Goal: Task Accomplishment & Management: Manage account settings

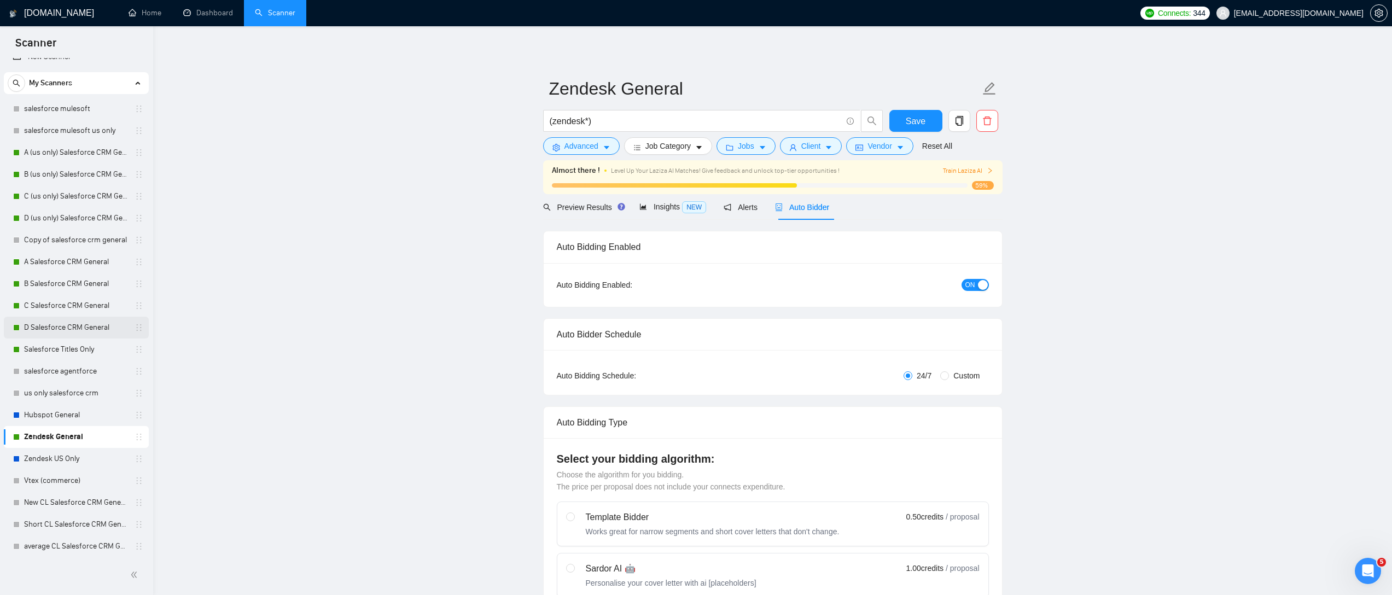
scroll to position [38, 0]
click at [65, 548] on link "loom video CL Salesforce CRM General" at bounding box center [76, 544] width 104 height 22
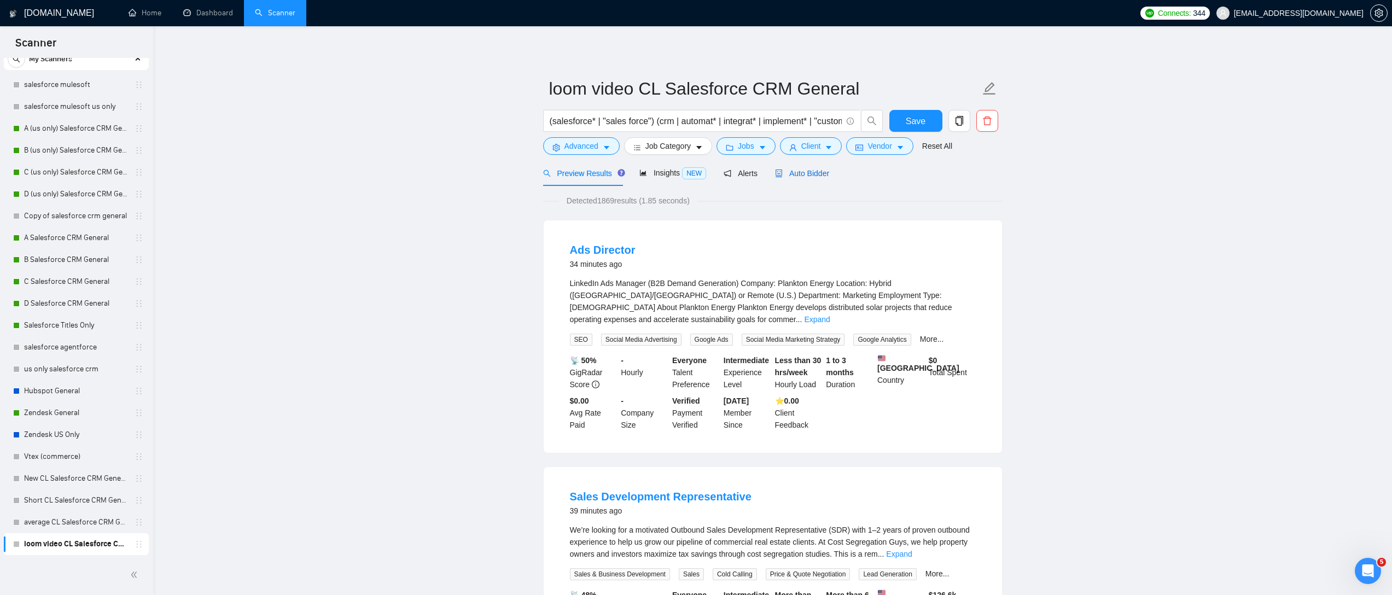
click at [782, 176] on icon "robot" at bounding box center [779, 174] width 8 height 8
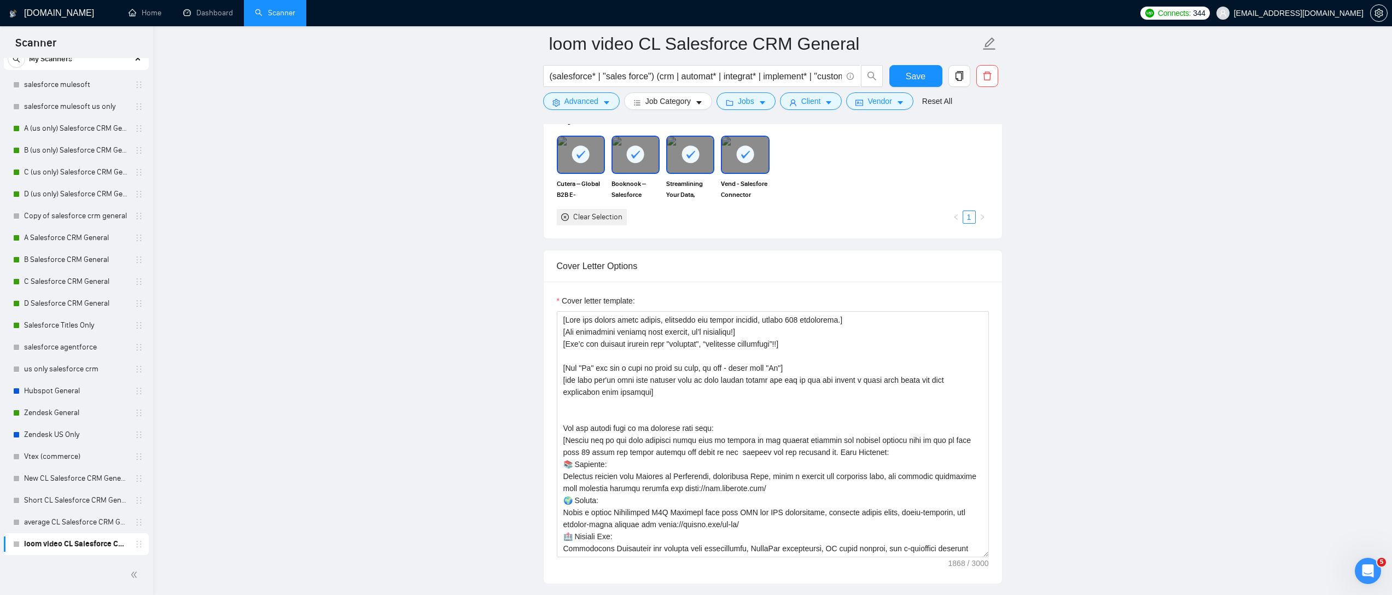
scroll to position [1101, 0]
click at [956, 81] on icon "copy" at bounding box center [959, 76] width 10 height 10
click at [865, 257] on div "Cover Letter Options" at bounding box center [773, 266] width 432 height 31
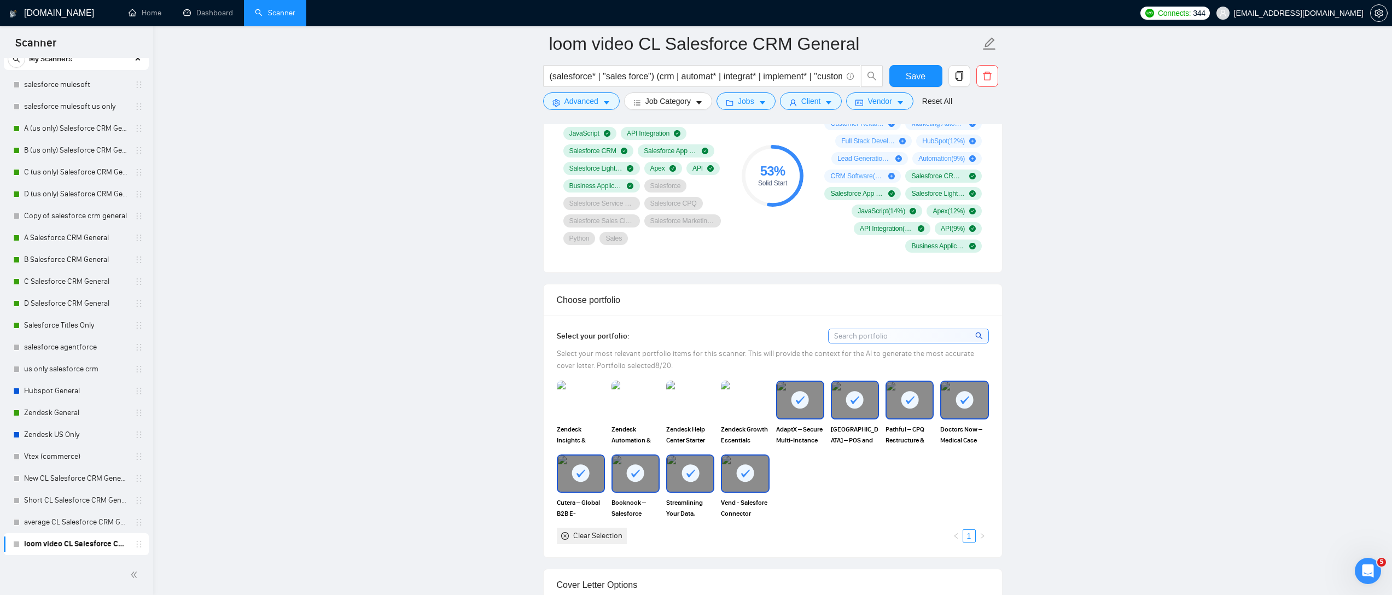
scroll to position [809, 0]
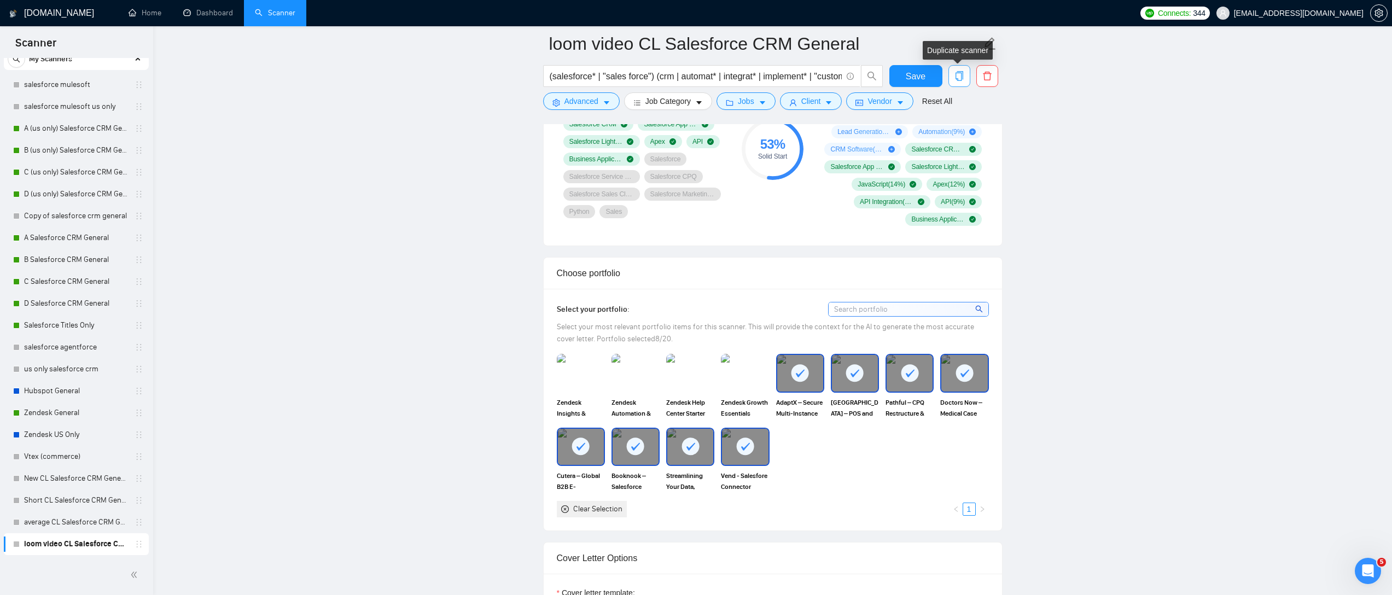
click at [960, 84] on button "button" at bounding box center [959, 76] width 22 height 22
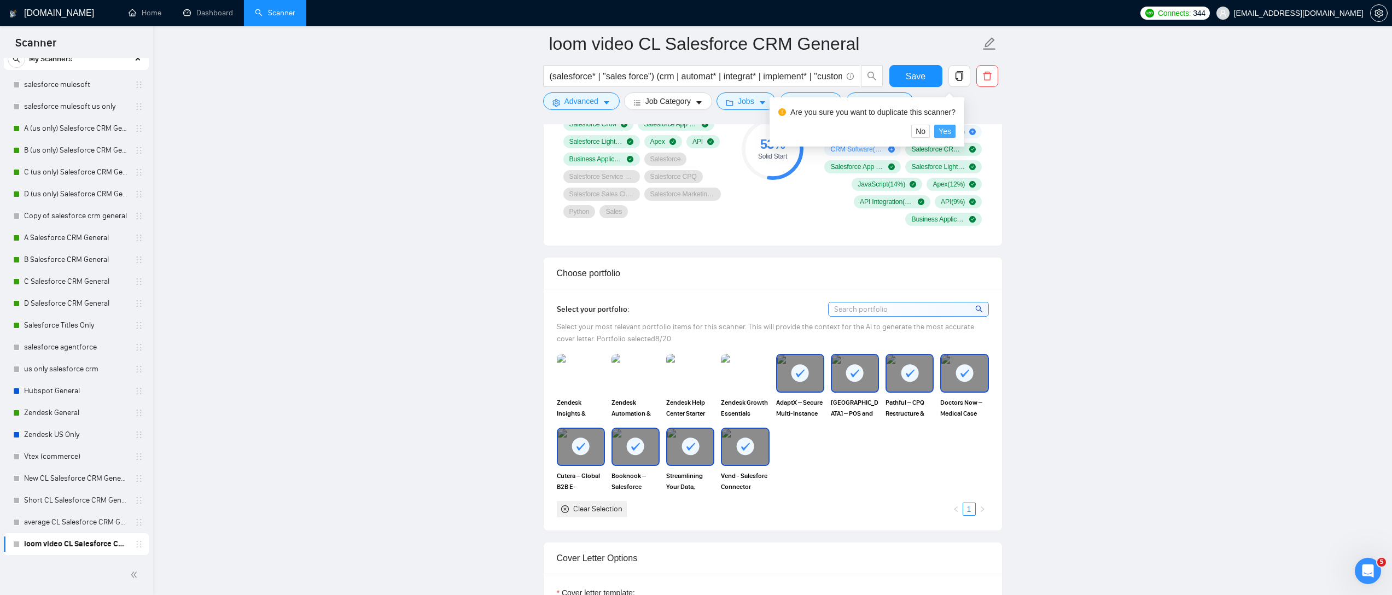
click at [951, 133] on span "Yes" at bounding box center [944, 131] width 13 height 12
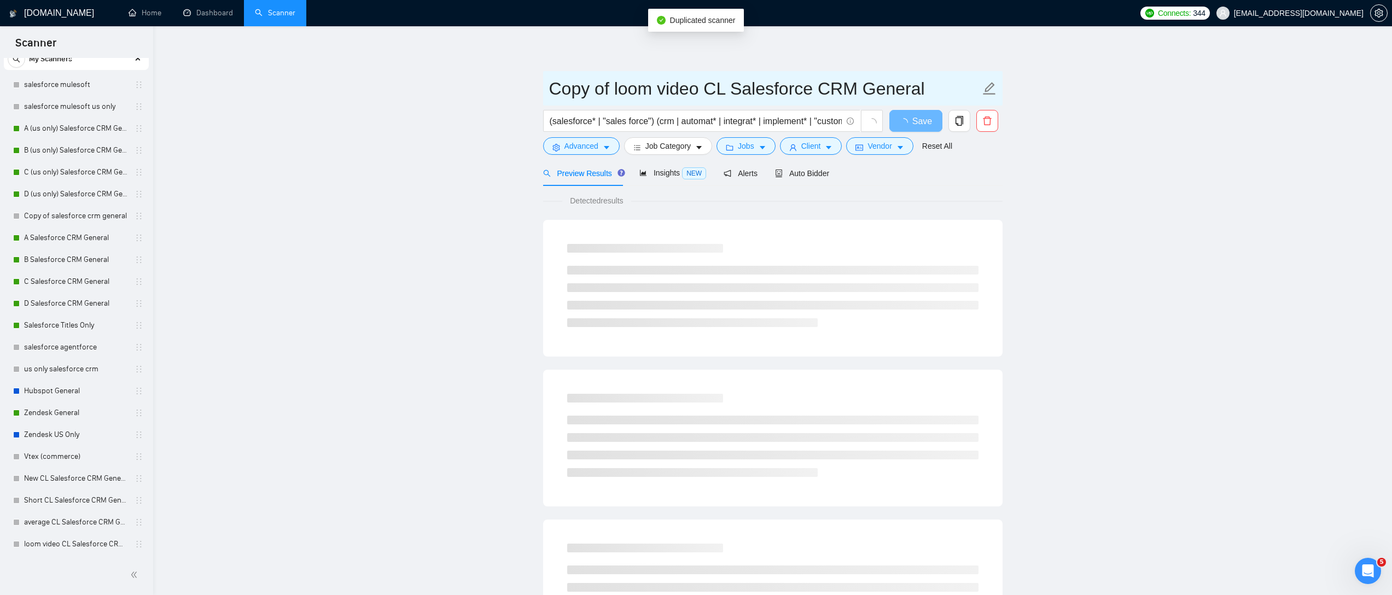
drag, startPoint x: 612, startPoint y: 91, endPoint x: 506, endPoint y: 91, distance: 106.1
click at [506, 91] on main "Copy of loom video CL Salesforce CRM General (salesforce* | "sales force") (crm…" at bounding box center [773, 500] width 1204 height 912
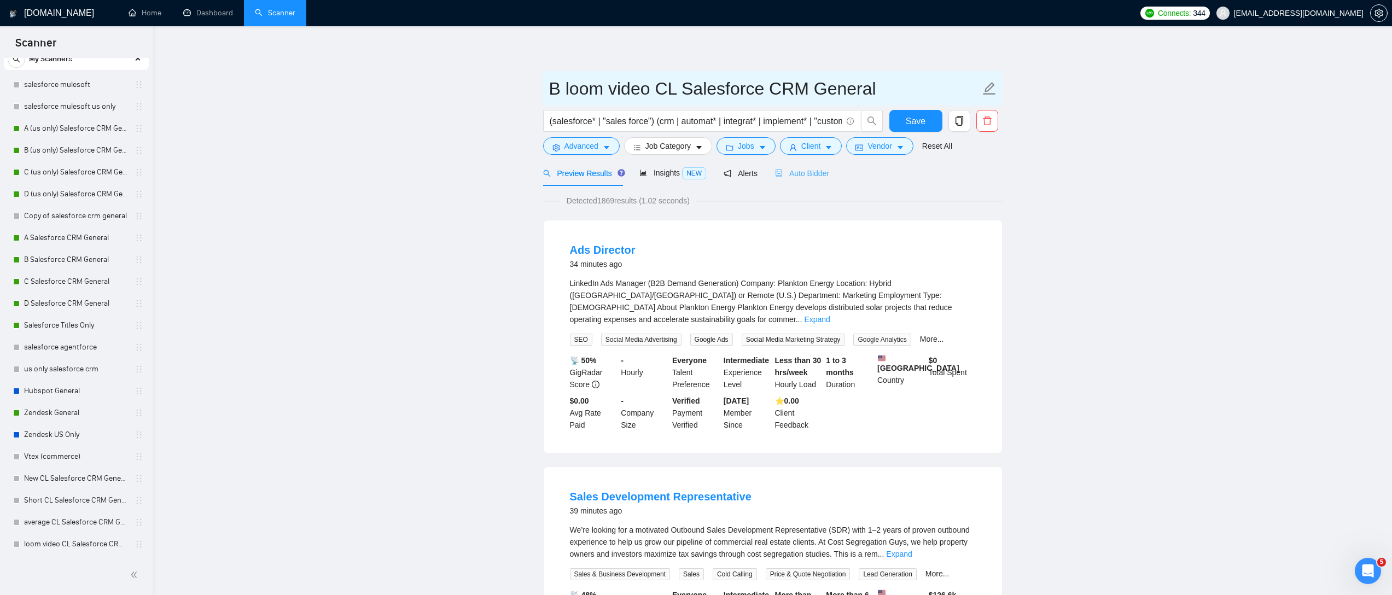
type input "B loom video CL Salesforce CRM General"
click at [807, 181] on div "Auto Bidder" at bounding box center [802, 173] width 54 height 26
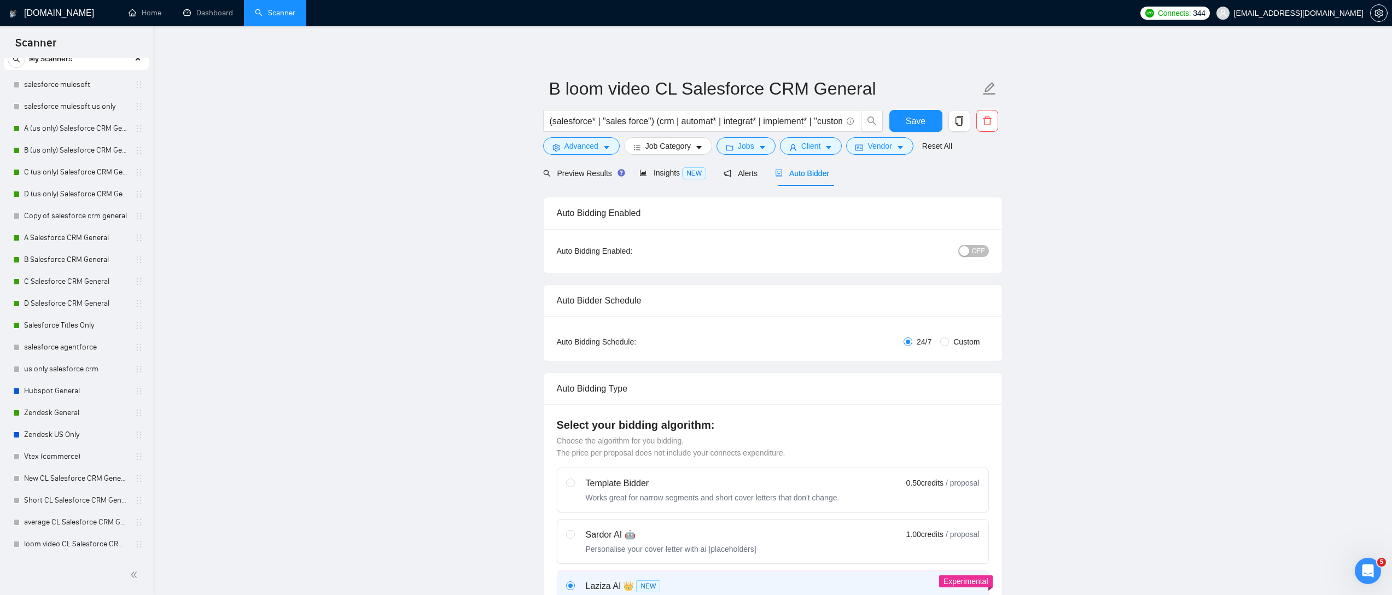
click at [949, 342] on span "Custom" at bounding box center [966, 342] width 35 height 12
click at [949, 342] on input "Custom" at bounding box center [944, 341] width 9 height 9
radio input "true"
radio input "false"
checkbox input "true"
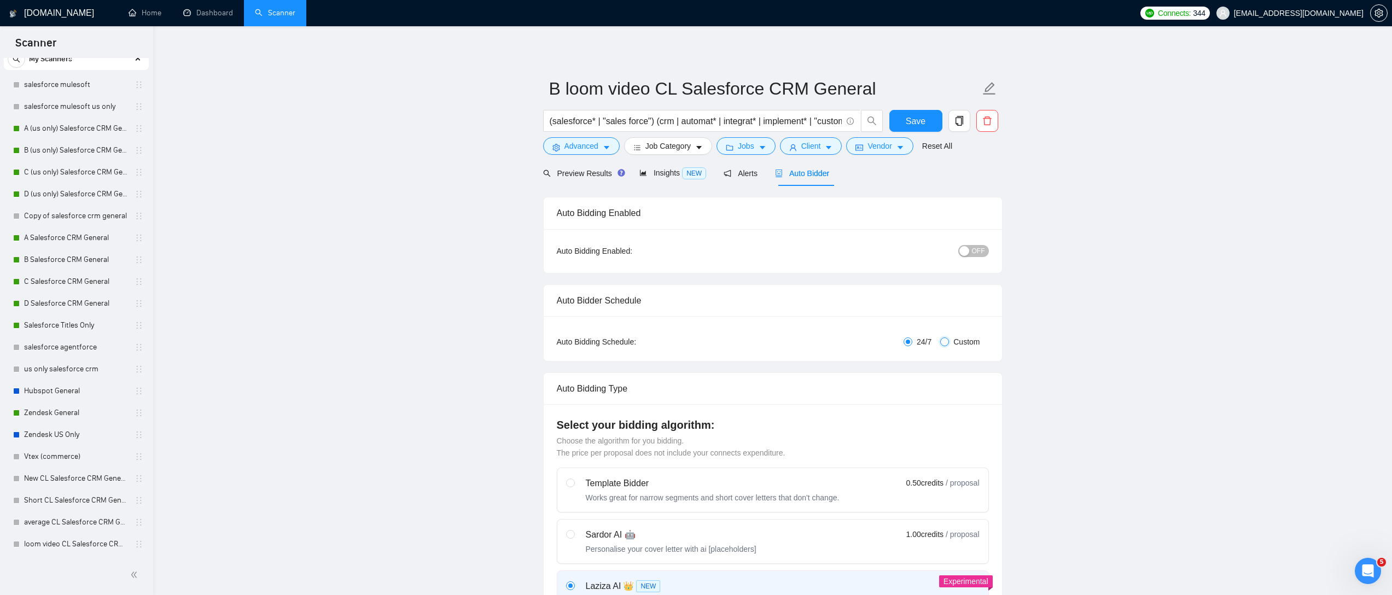
checkbox input "true"
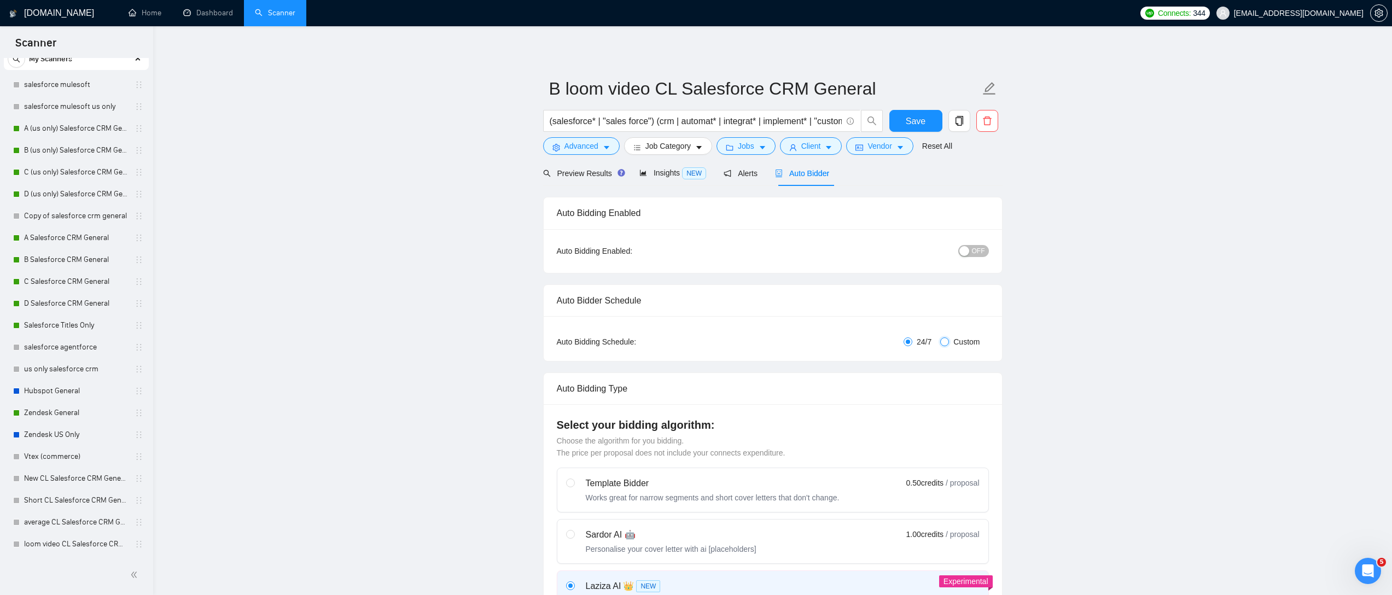
checkbox input "true"
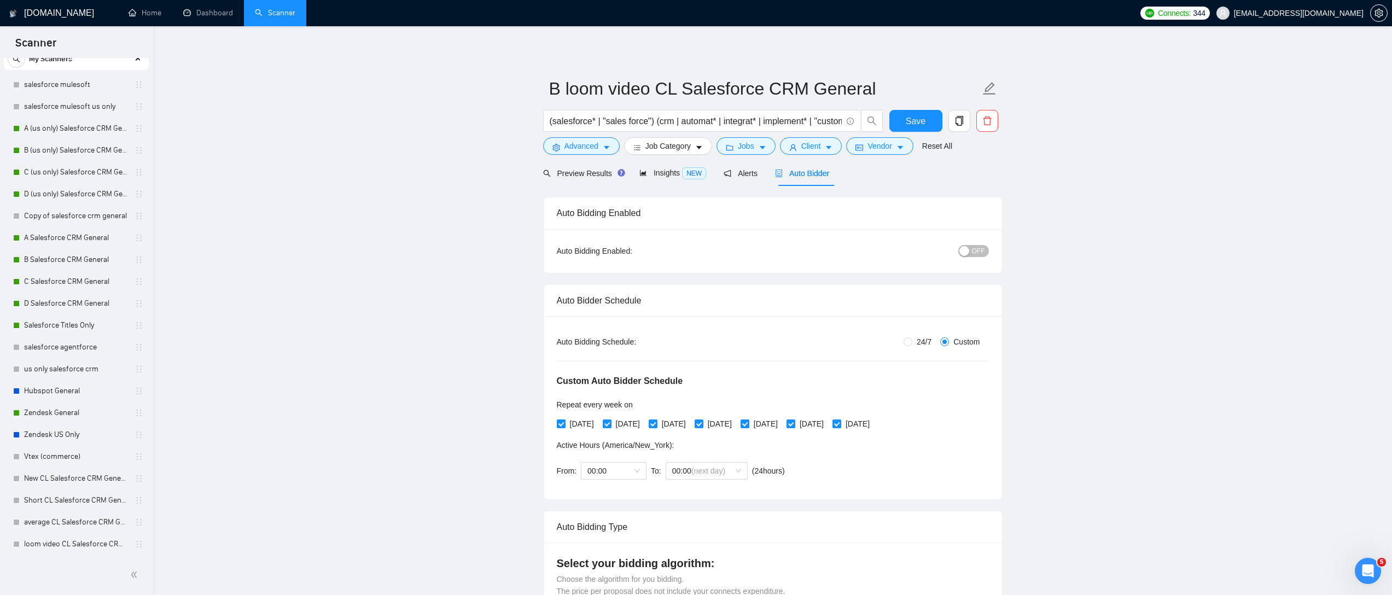
click at [563, 422] on input "[DATE]" at bounding box center [561, 423] width 8 height 8
checkbox input "false"
click at [731, 425] on span "[DATE]" at bounding box center [719, 424] width 33 height 12
click at [702, 425] on input "[DATE]" at bounding box center [698, 423] width 8 height 8
checkbox input "false"
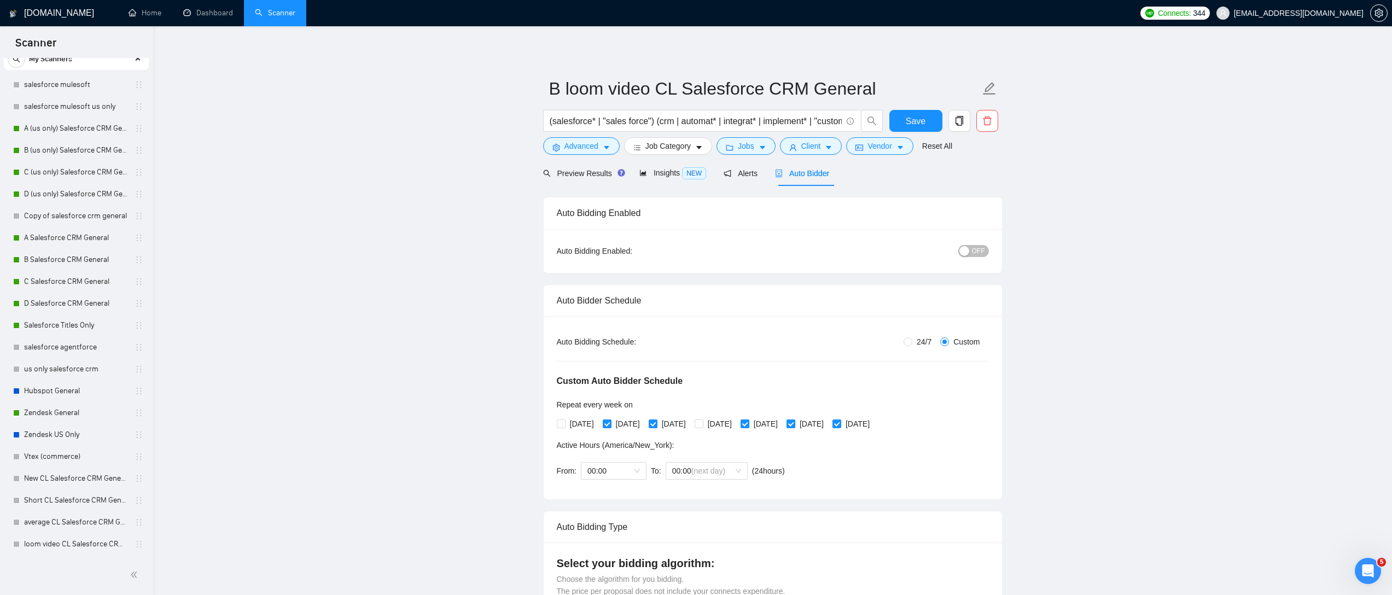
click at [782, 420] on span "[DATE]" at bounding box center [765, 424] width 33 height 12
click at [748, 420] on input "[DATE]" at bounding box center [744, 423] width 8 height 8
checkbox input "false"
click at [794, 420] on input "[DATE]" at bounding box center [790, 423] width 8 height 8
checkbox input "false"
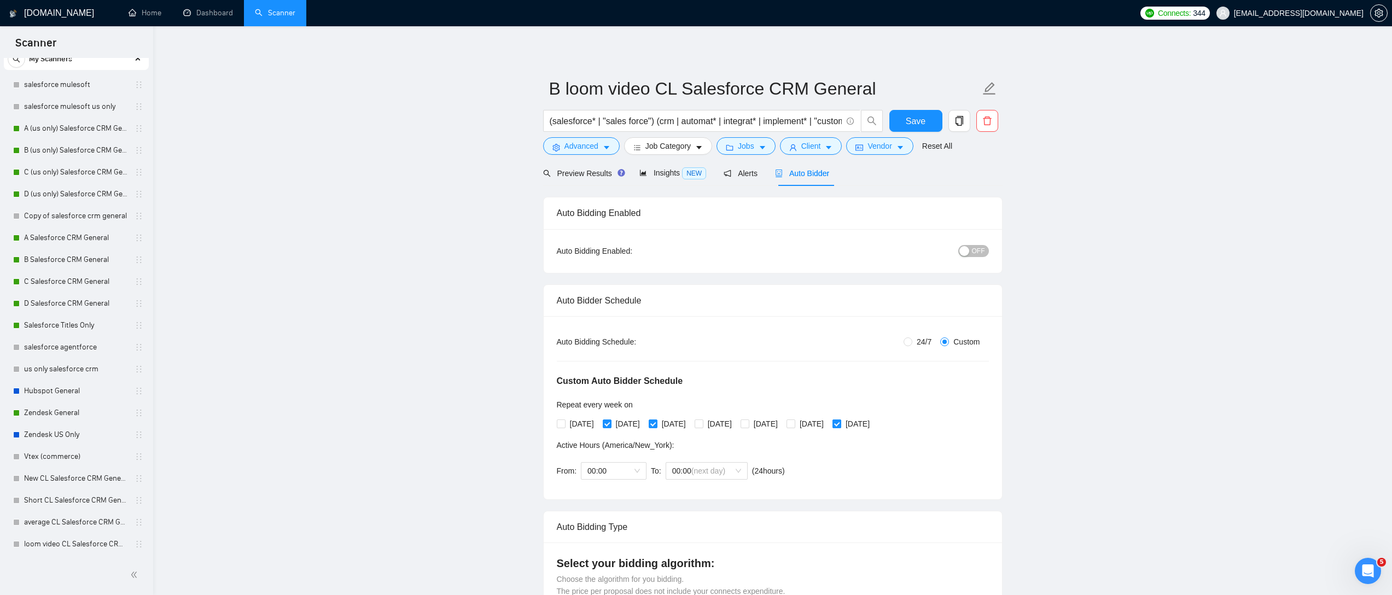
click at [874, 423] on span "[DATE]" at bounding box center [857, 424] width 33 height 12
click at [840, 423] on input "[DATE]" at bounding box center [836, 423] width 8 height 8
checkbox input "false"
click at [921, 115] on span "Save" at bounding box center [916, 121] width 20 height 14
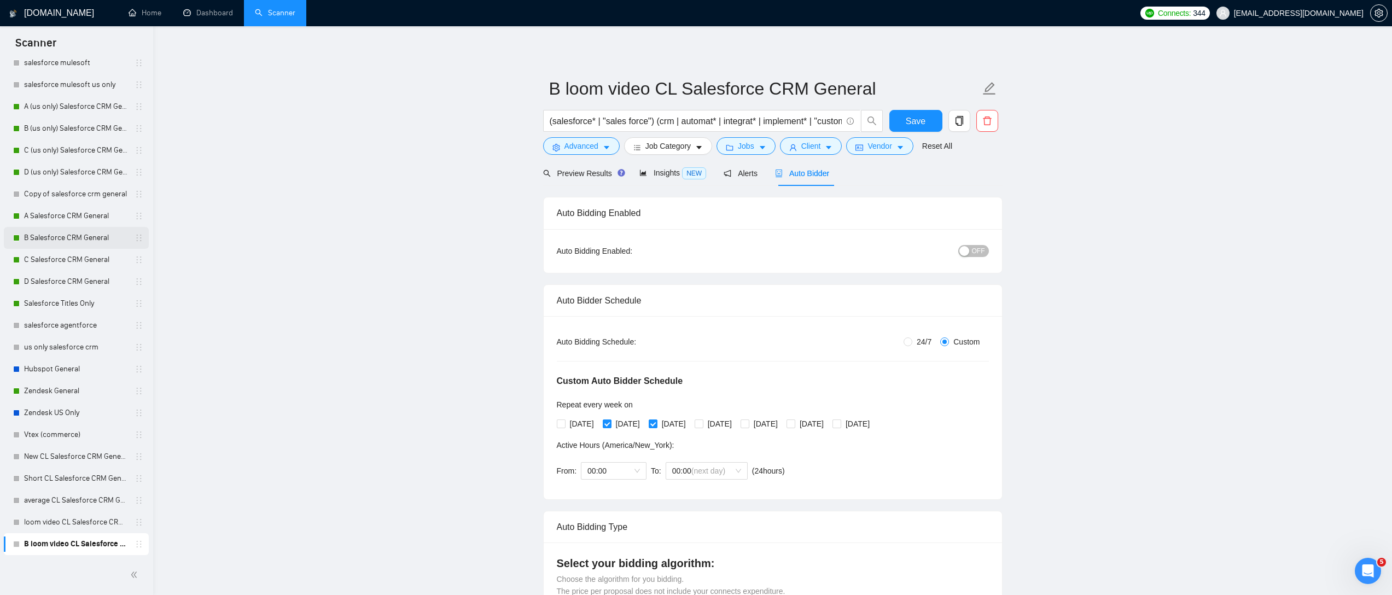
click at [60, 231] on link "B Salesforce CRM General" at bounding box center [76, 238] width 104 height 22
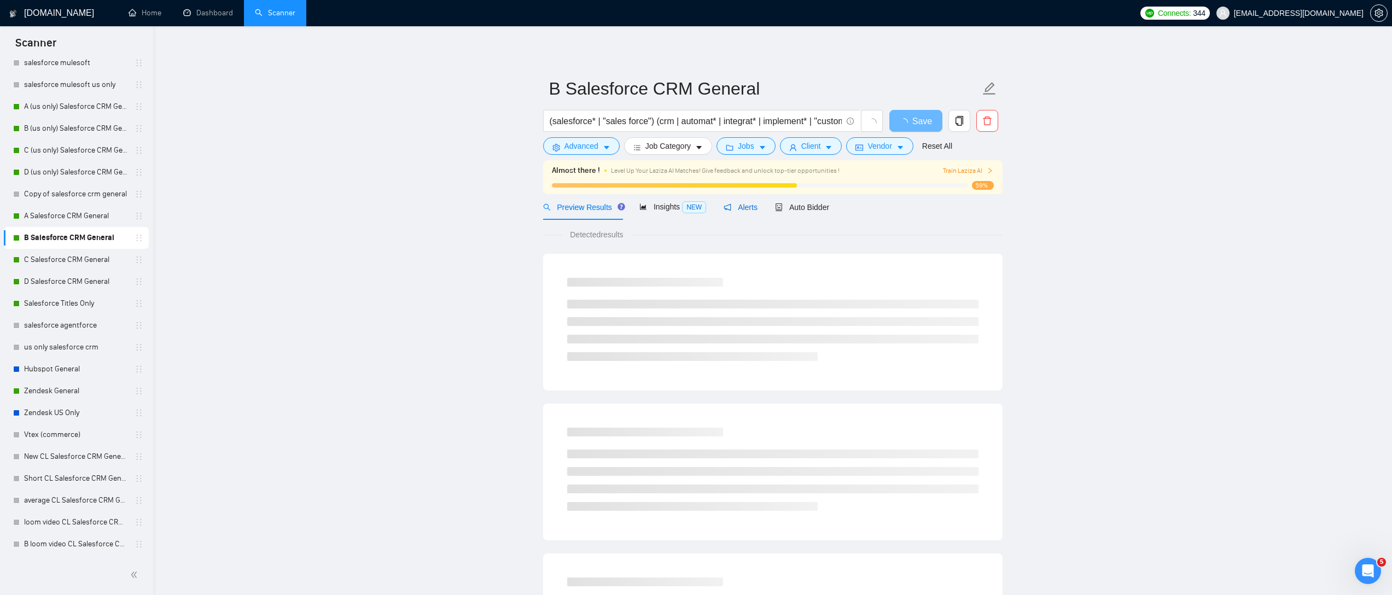
click at [757, 204] on span "Alerts" at bounding box center [740, 207] width 34 height 9
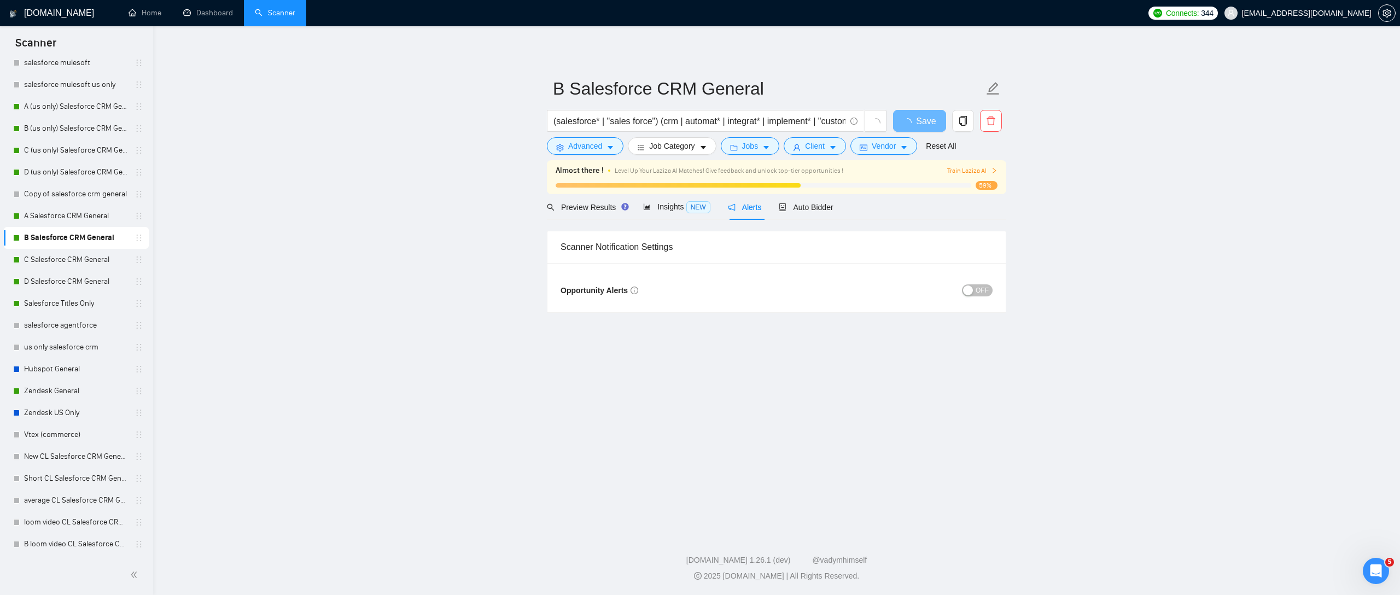
click at [774, 203] on div "Preview Results Insights NEW Alerts Auto Bidder" at bounding box center [690, 207] width 287 height 26
click at [795, 207] on span "Auto Bidder" at bounding box center [806, 207] width 54 height 9
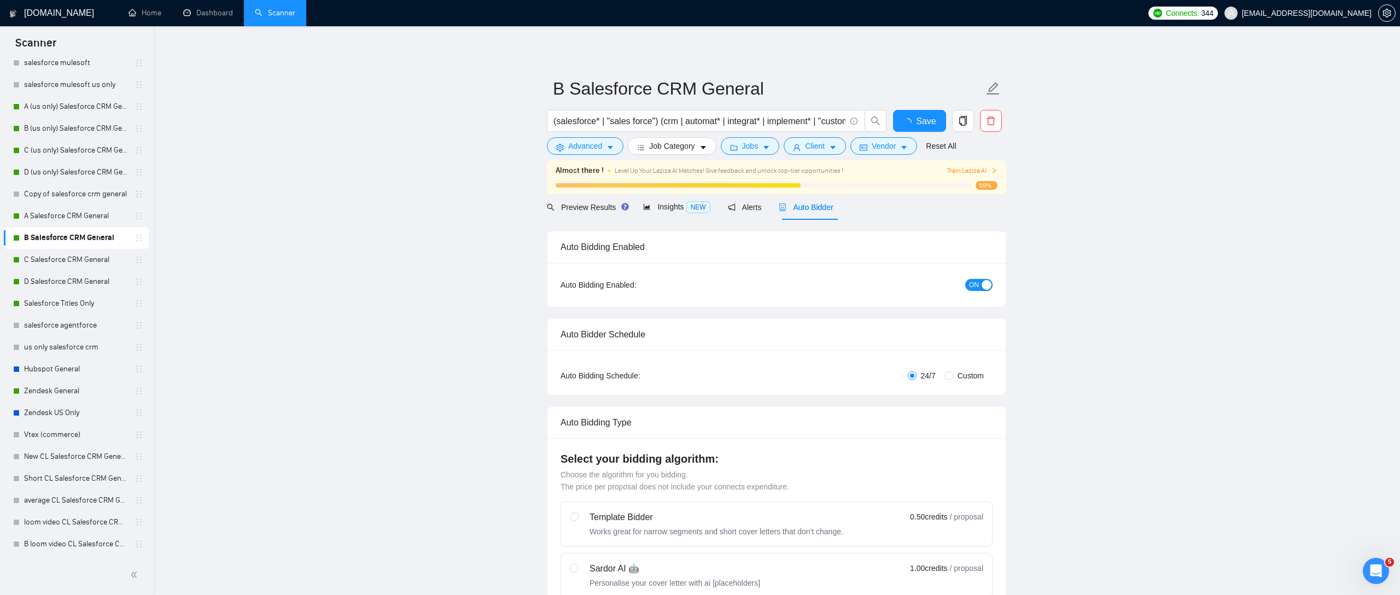
radio input "false"
radio input "true"
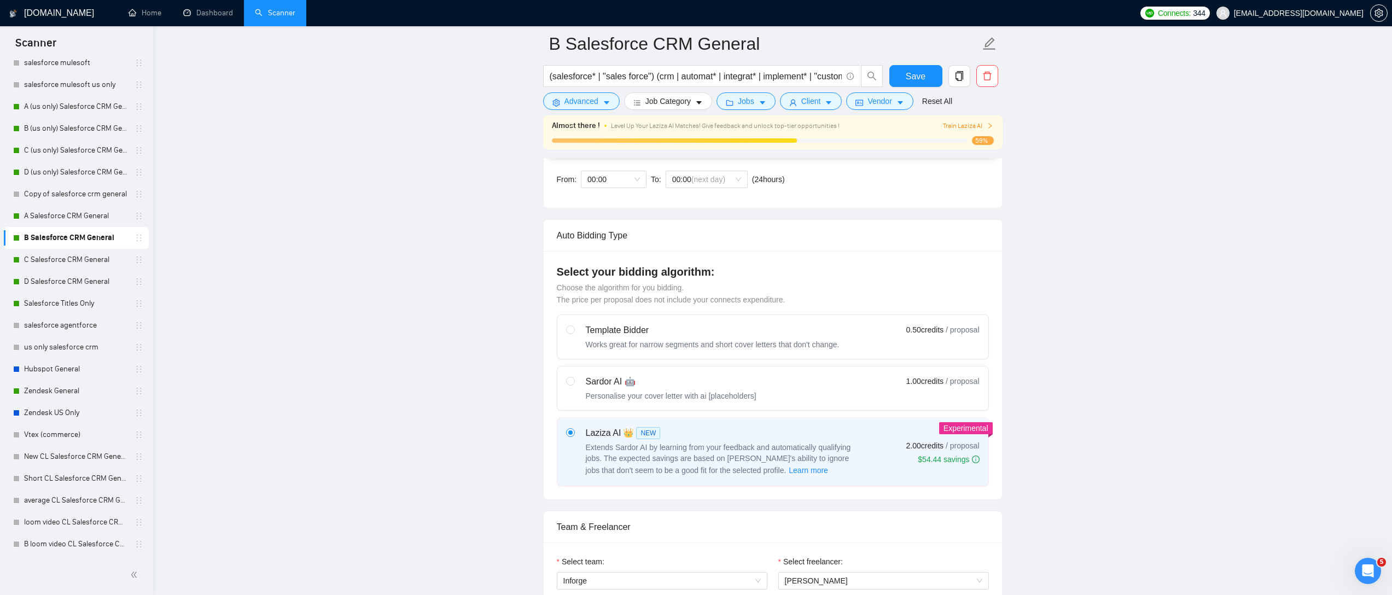
scroll to position [170, 0]
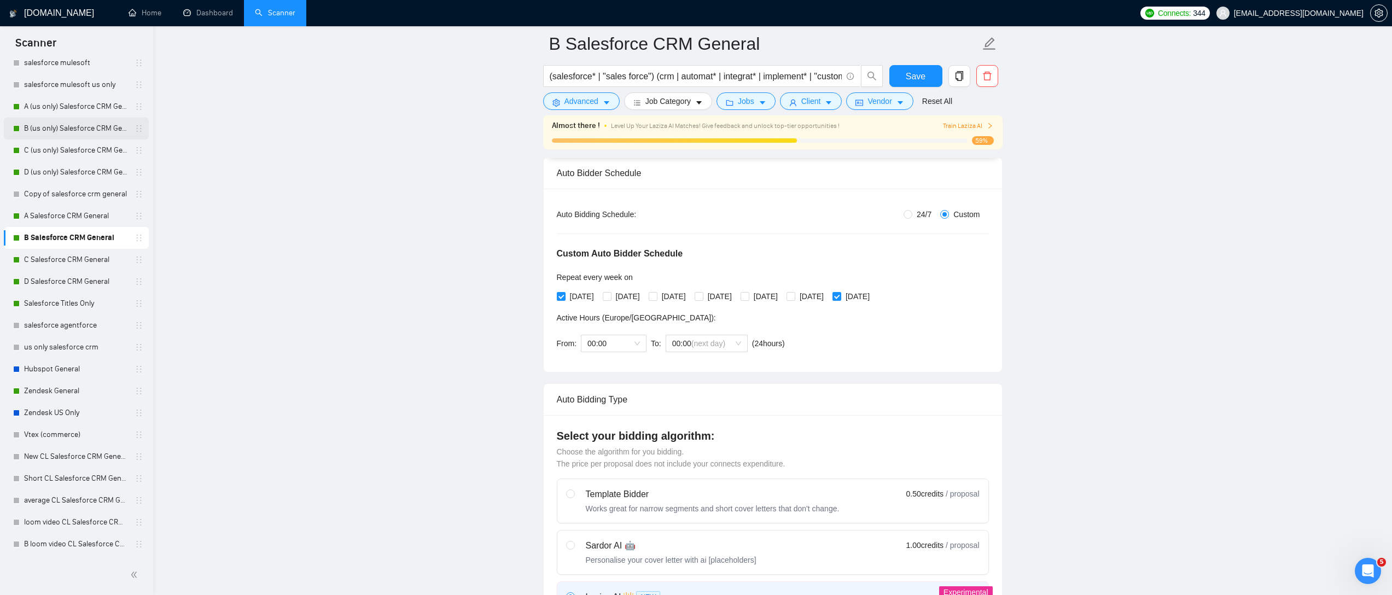
click at [56, 126] on link "B (us only) Salesforce CRM General" at bounding box center [76, 129] width 104 height 22
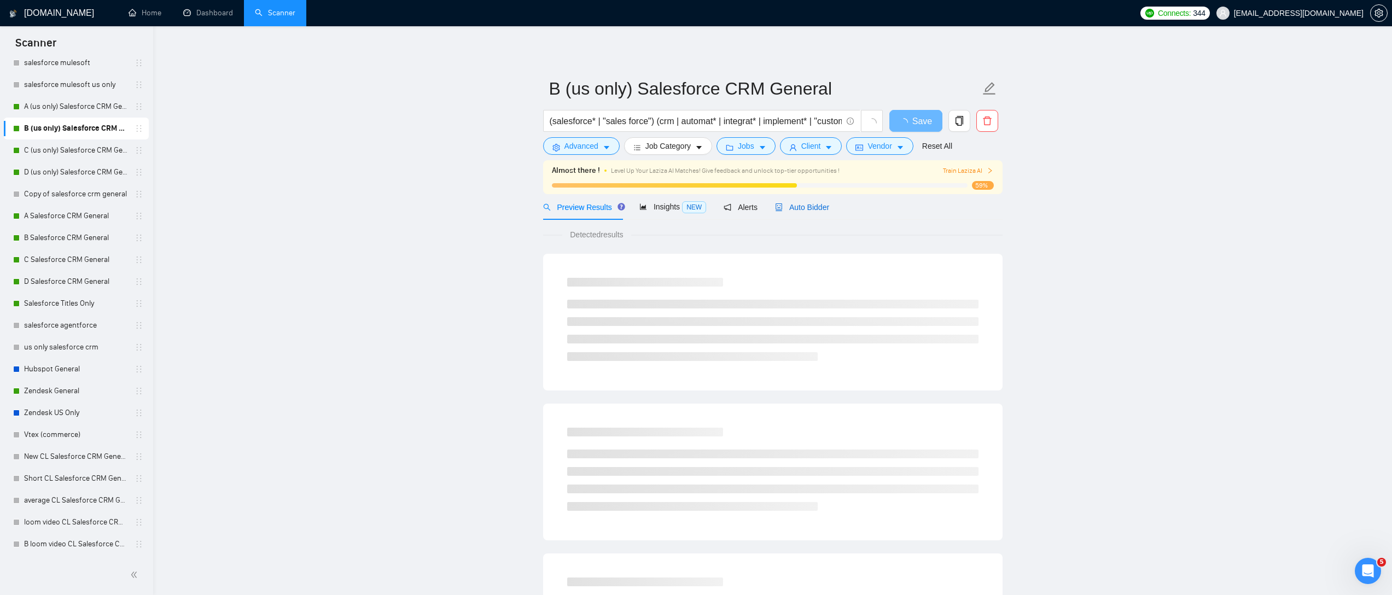
click at [810, 207] on span "Auto Bidder" at bounding box center [802, 207] width 54 height 9
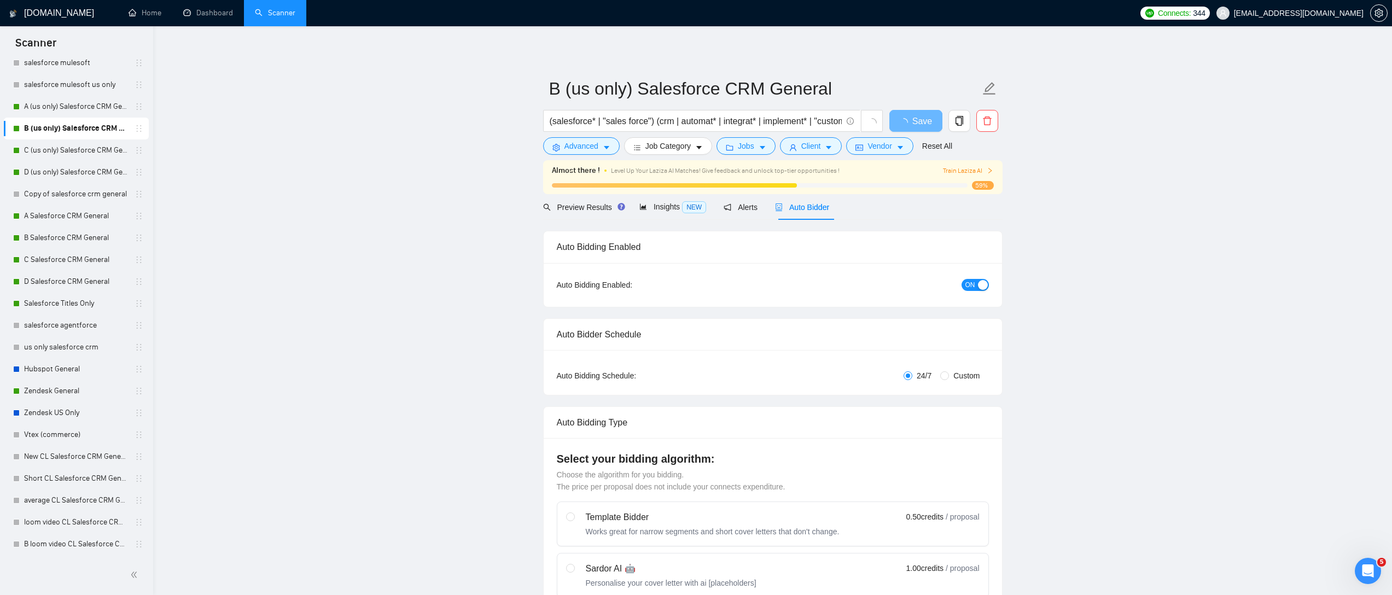
radio input "false"
radio input "true"
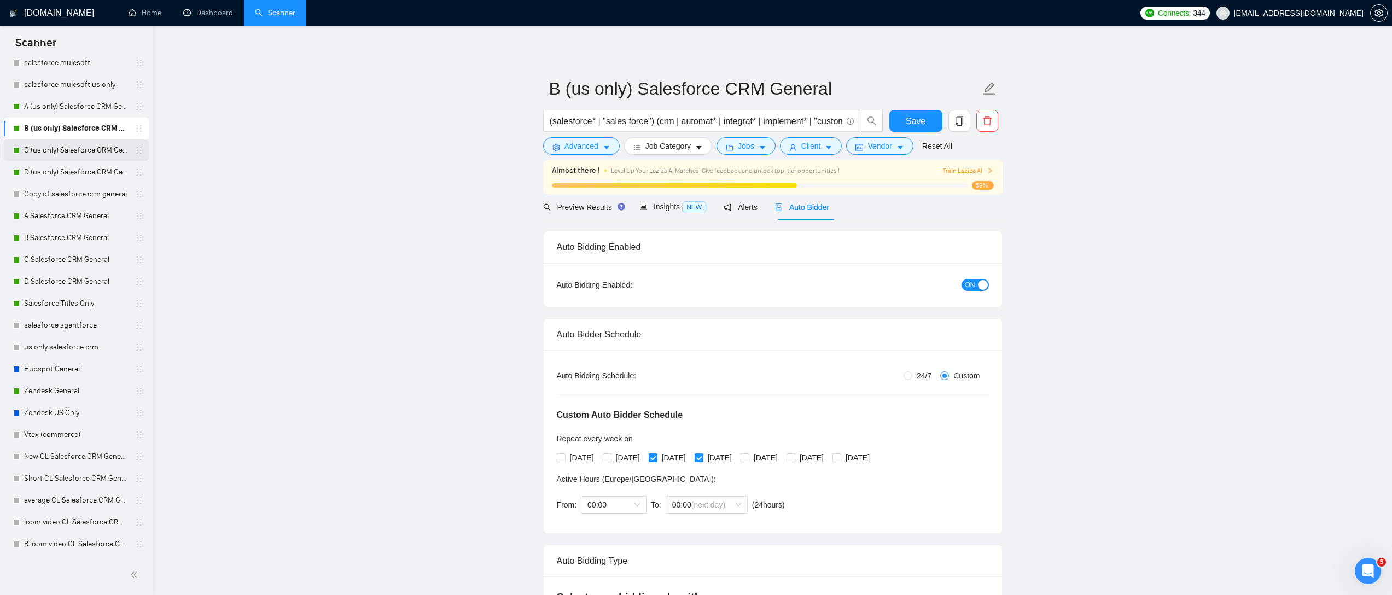
click at [45, 155] on link "C (us only) Salesforce CRM General" at bounding box center [76, 150] width 104 height 22
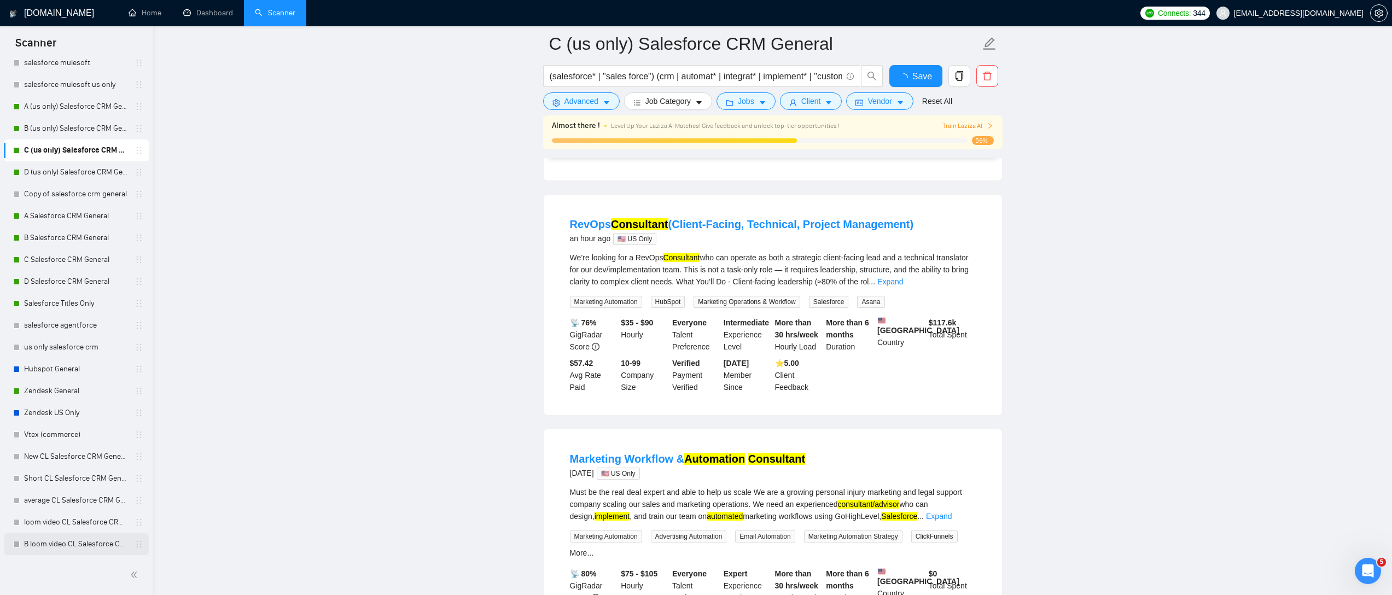
scroll to position [311, 0]
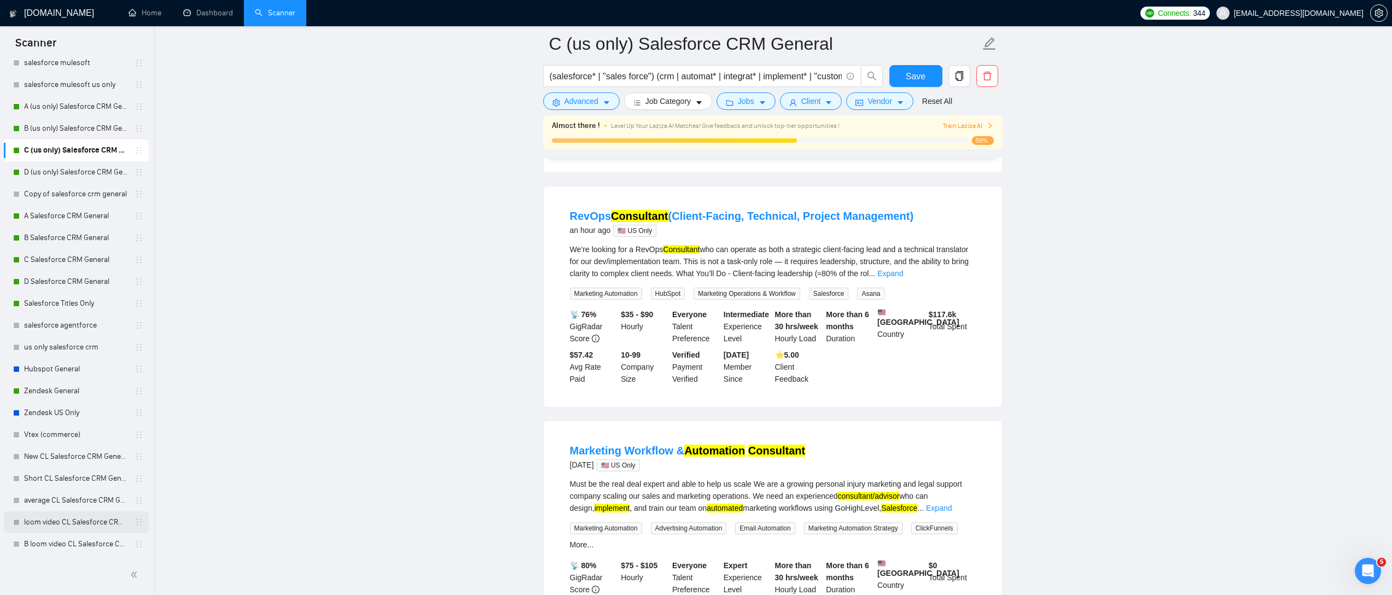
click at [49, 522] on link "loom video CL Salesforce CRM General" at bounding box center [76, 522] width 104 height 22
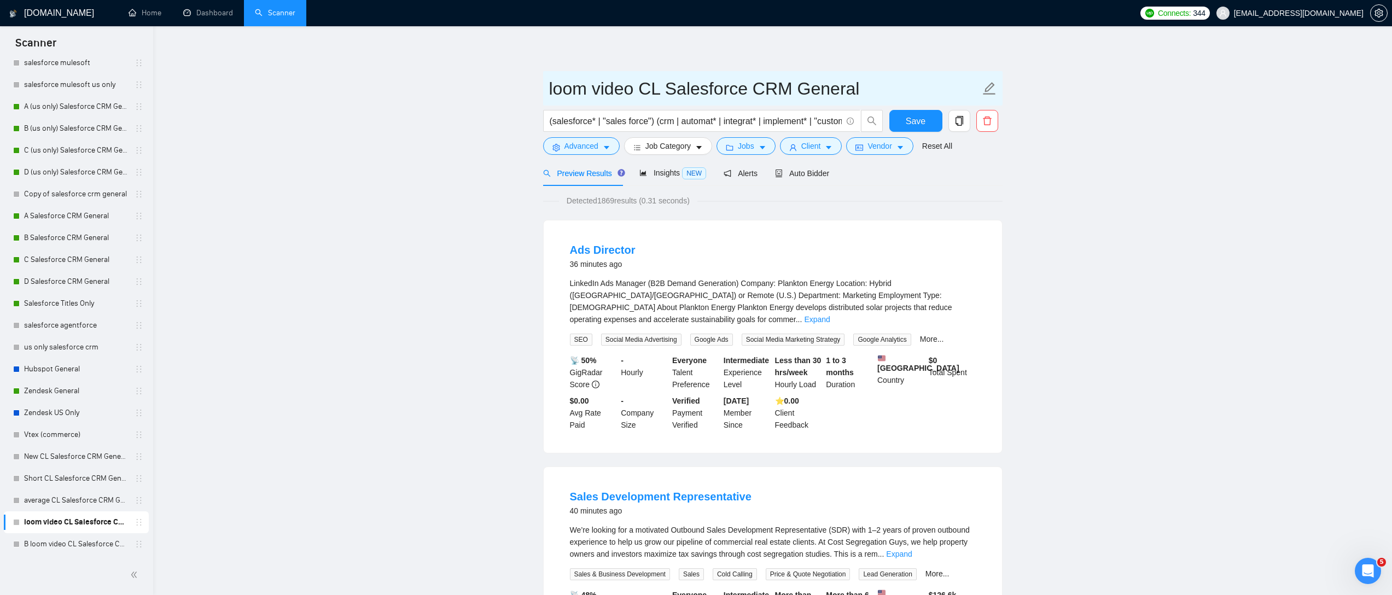
click at [549, 89] on input "loom video CL Salesforce CRM General" at bounding box center [764, 88] width 431 height 27
click at [956, 113] on button "button" at bounding box center [959, 121] width 22 height 22
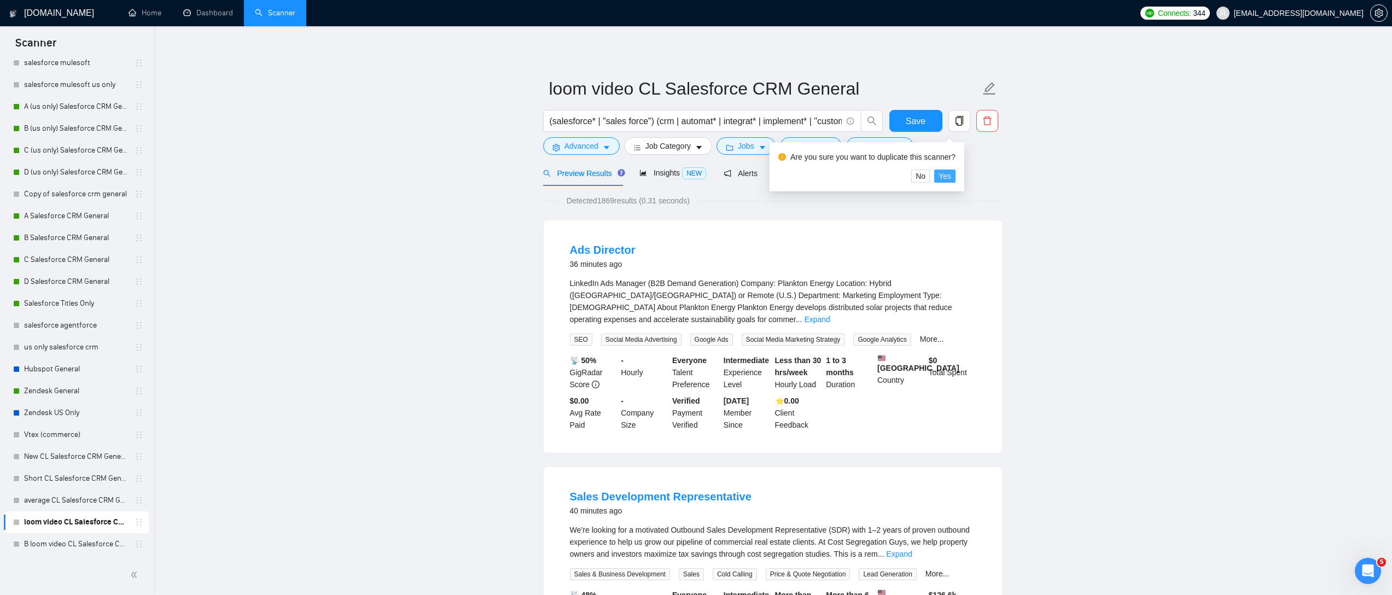
click at [951, 176] on span "Yes" at bounding box center [944, 176] width 13 height 12
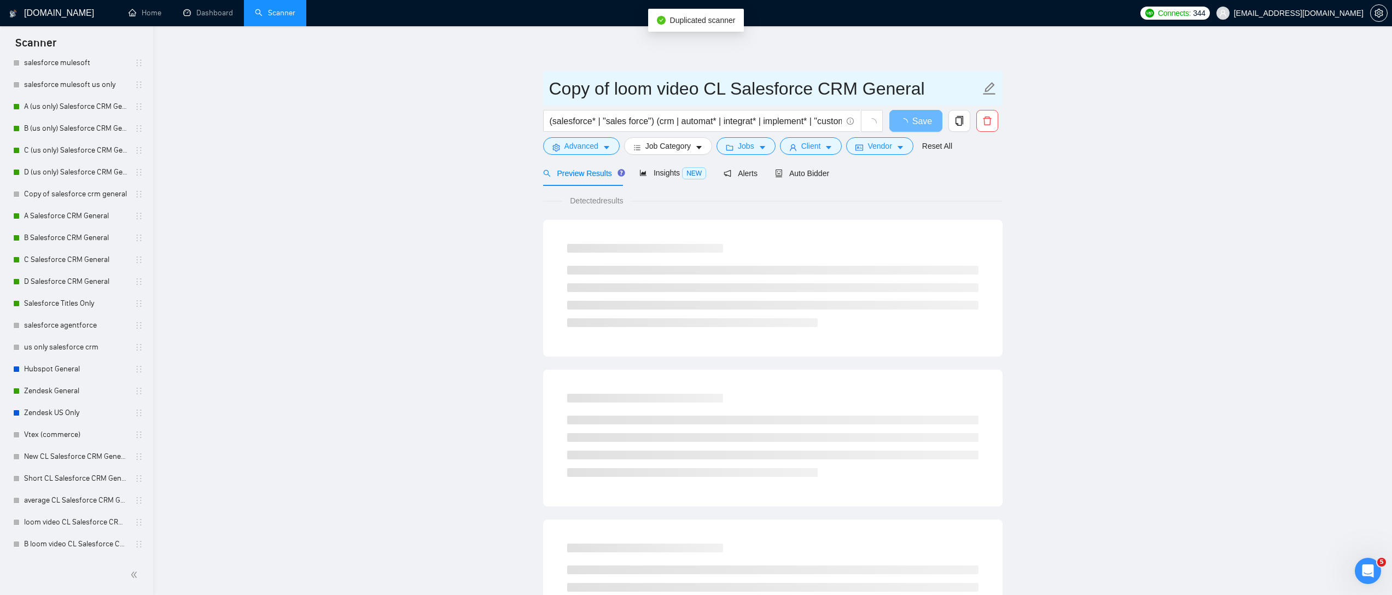
drag, startPoint x: 615, startPoint y: 87, endPoint x: 475, endPoint y: 90, distance: 140.0
click at [475, 90] on main "Copy of loom video CL Salesforce CRM General (salesforce* | "sales force") (crm…" at bounding box center [773, 500] width 1204 height 912
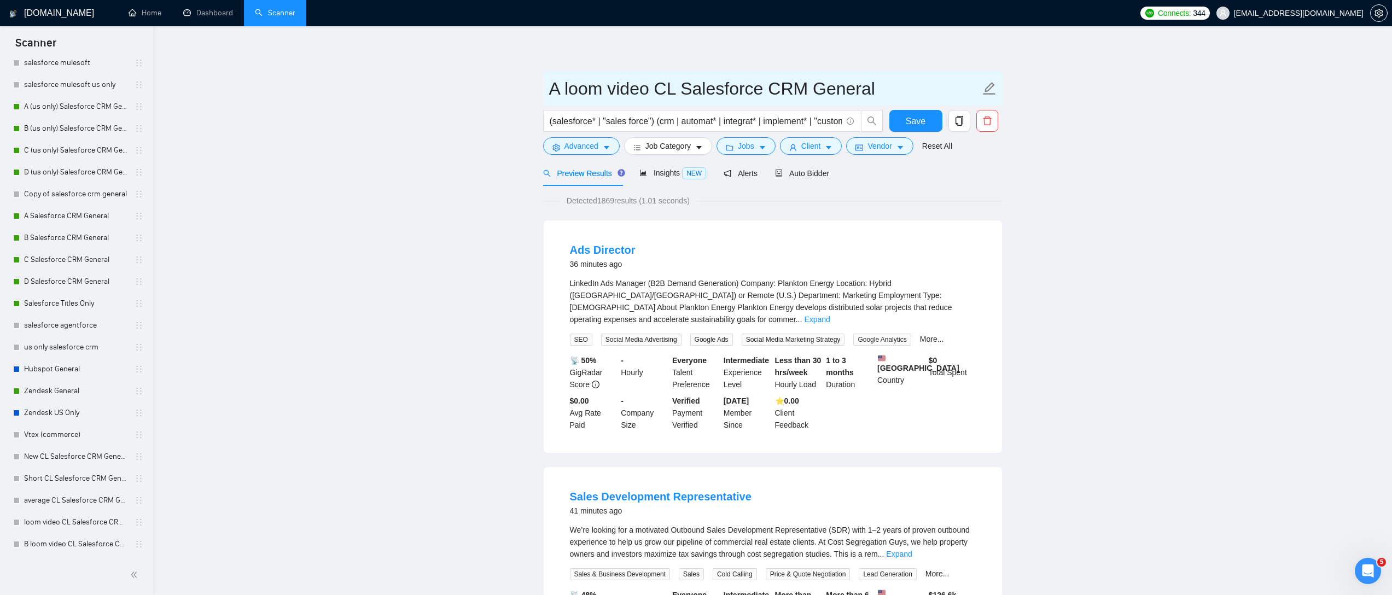
type input "A loom video CL Salesforce CRM General"
click at [819, 170] on span "Auto Bidder" at bounding box center [802, 173] width 54 height 9
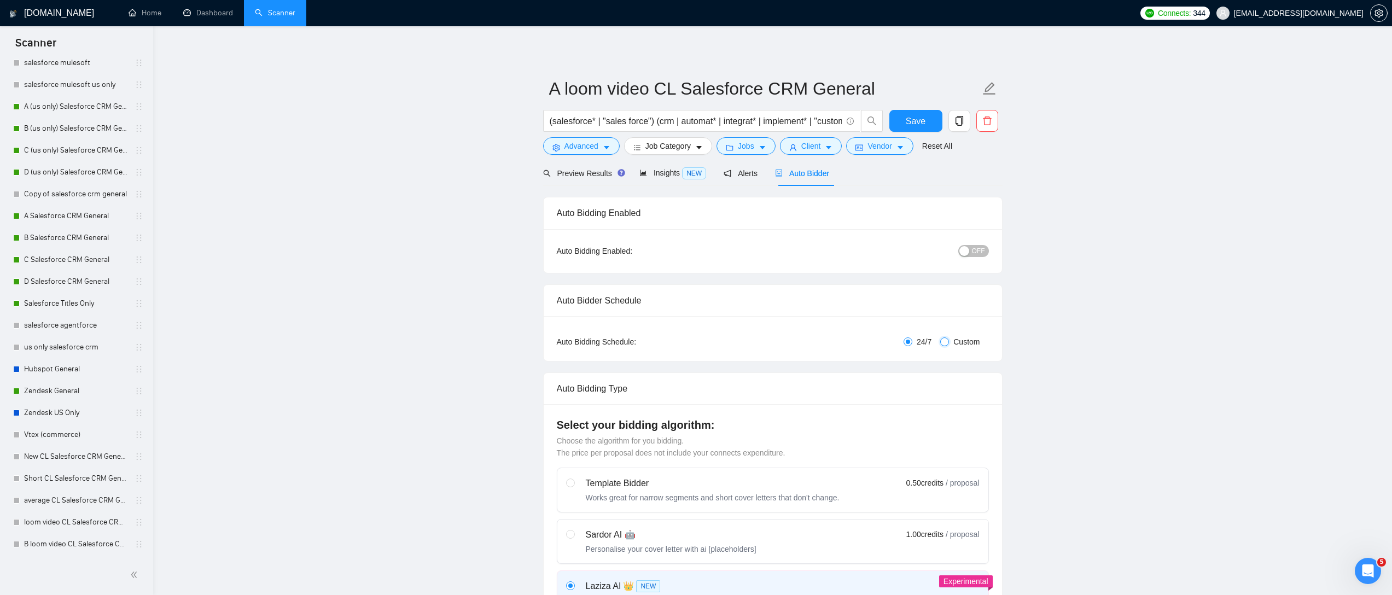
click at [946, 345] on input "Custom" at bounding box center [944, 341] width 9 height 9
radio input "true"
radio input "false"
checkbox input "true"
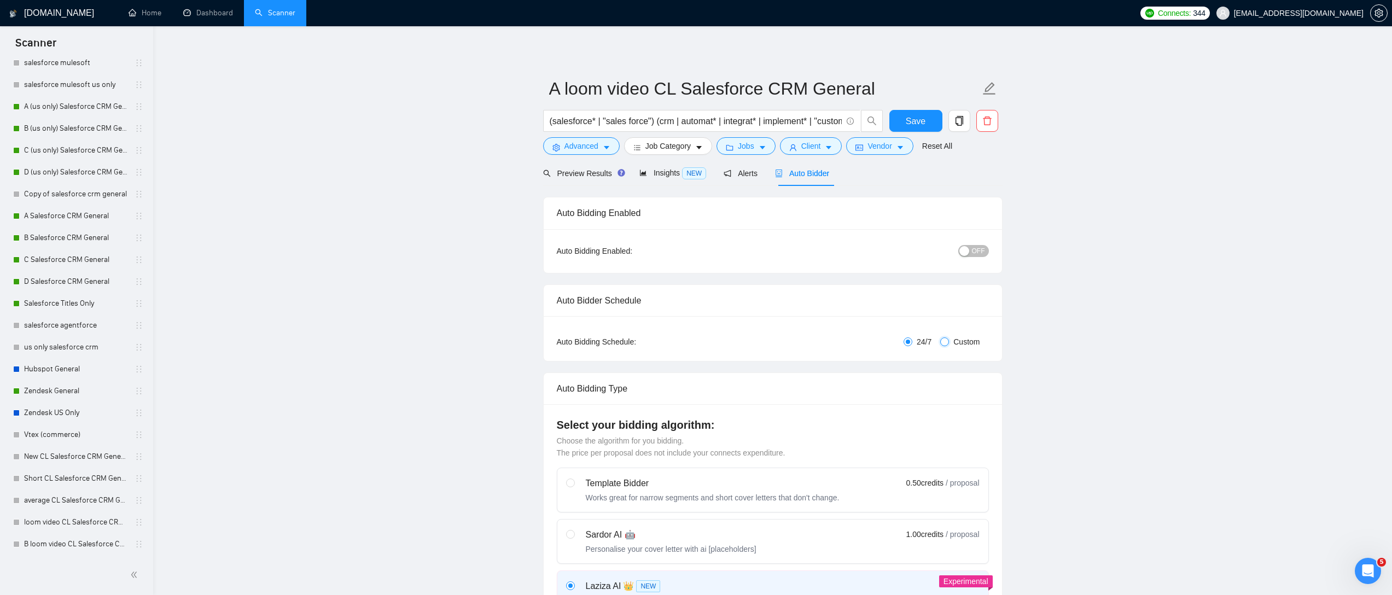
checkbox input "true"
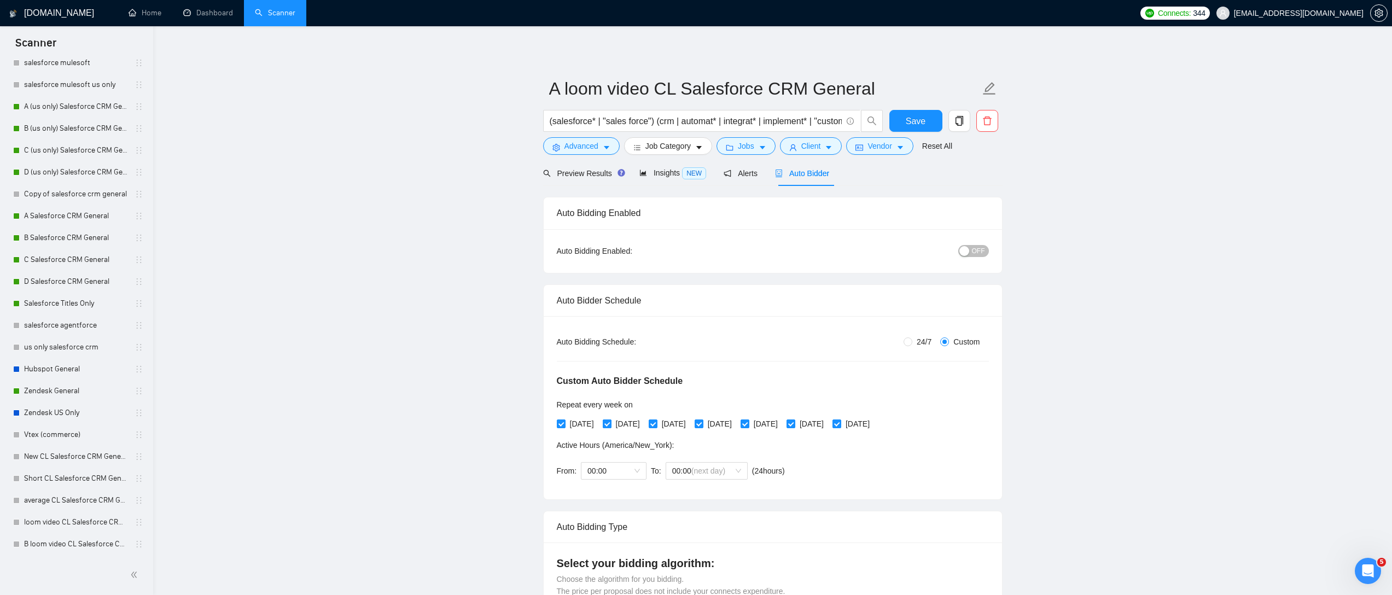
click at [610, 425] on input "[DATE]" at bounding box center [607, 423] width 8 height 8
checkbox input "false"
click at [656, 425] on input "[DATE]" at bounding box center [653, 423] width 8 height 8
checkbox input "false"
click at [731, 424] on span "[DATE]" at bounding box center [719, 424] width 33 height 12
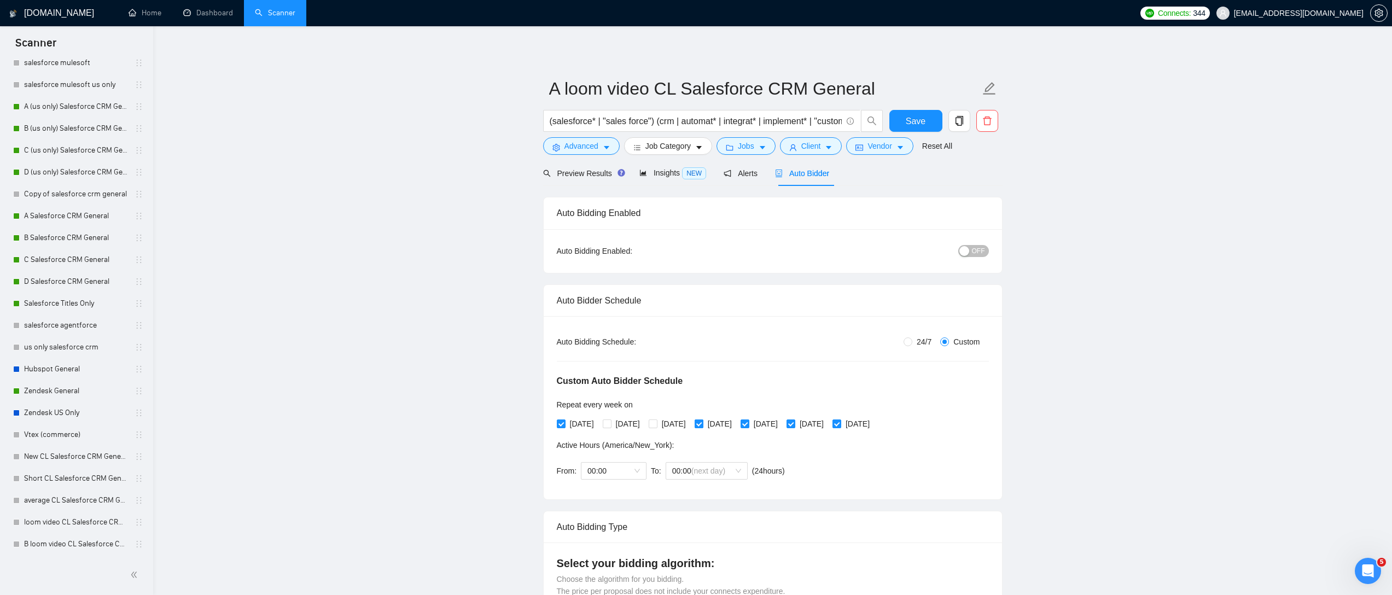
click at [702, 424] on input "[DATE]" at bounding box center [698, 423] width 8 height 8
checkbox input "false"
click at [782, 427] on span "[DATE]" at bounding box center [765, 424] width 33 height 12
click at [748, 427] on input "[DATE]" at bounding box center [744, 423] width 8 height 8
checkbox input "false"
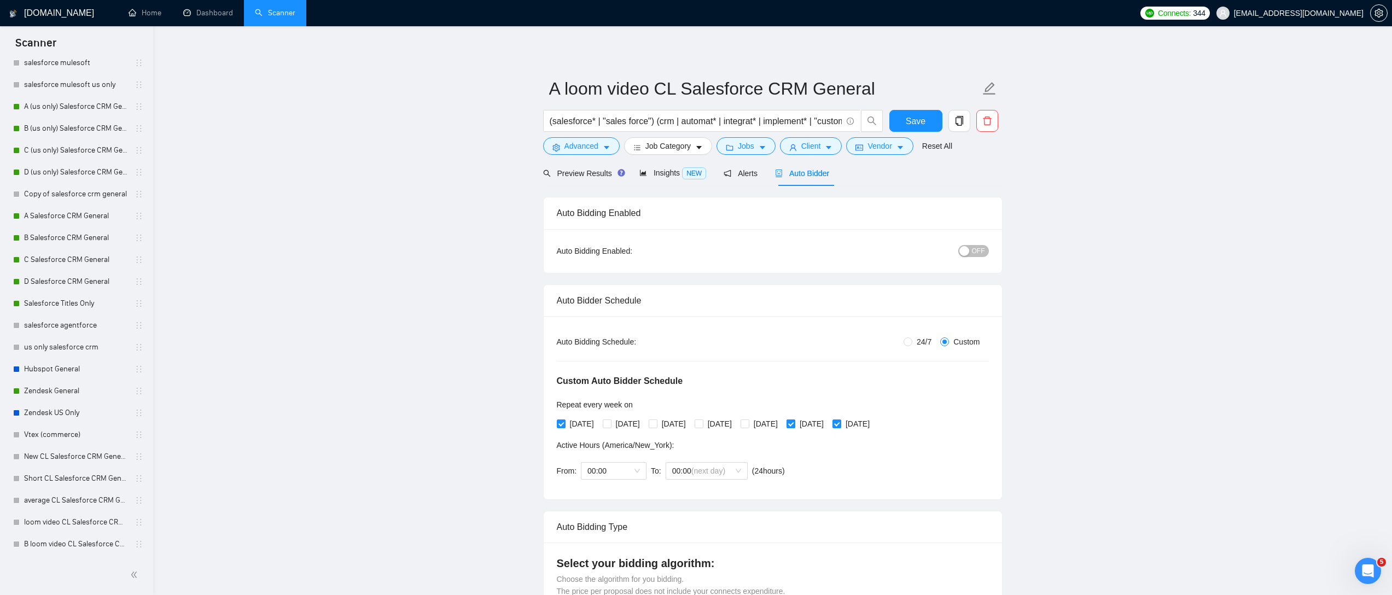
click at [828, 427] on span "[DATE]" at bounding box center [811, 424] width 33 height 12
click at [794, 427] on input "[DATE]" at bounding box center [790, 423] width 8 height 8
checkbox input "false"
click at [874, 423] on span "[DATE]" at bounding box center [857, 424] width 33 height 12
click at [840, 423] on input "[DATE]" at bounding box center [836, 423] width 8 height 8
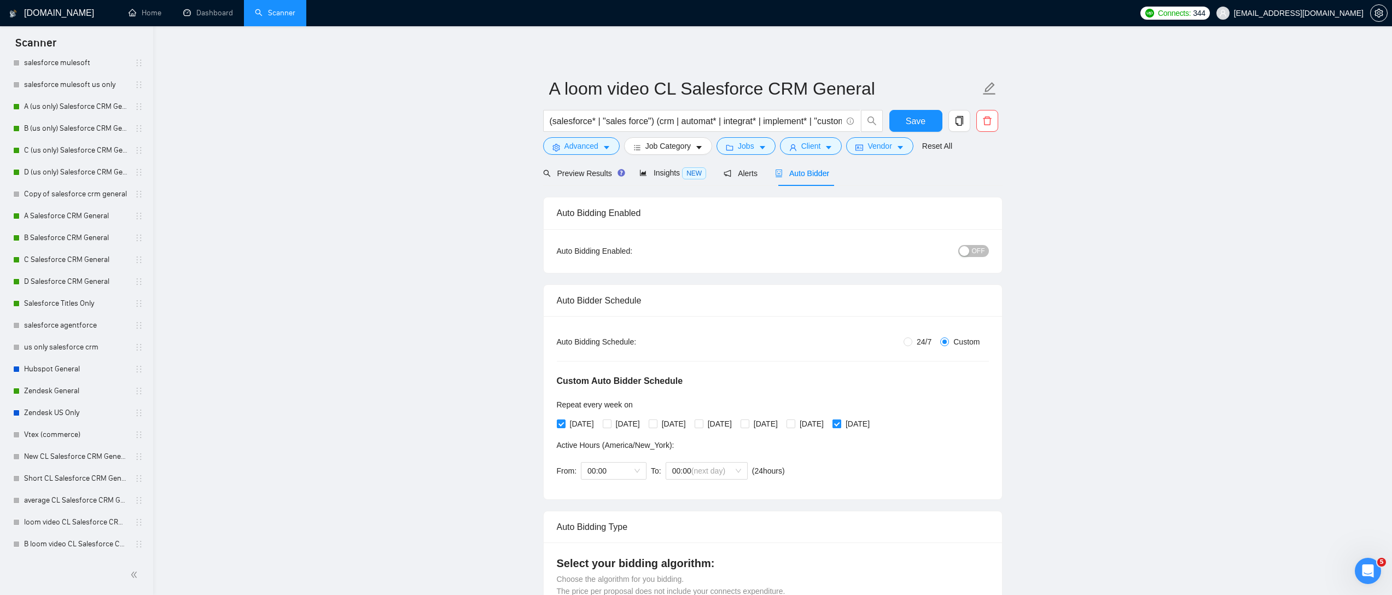
checkbox input "false"
click at [900, 126] on button "Save" at bounding box center [915, 121] width 53 height 22
click at [956, 121] on div "Reset all filters" at bounding box center [942, 125] width 59 height 19
click at [960, 118] on icon "copy" at bounding box center [959, 121] width 8 height 10
click at [951, 173] on span "Yes" at bounding box center [944, 176] width 13 height 12
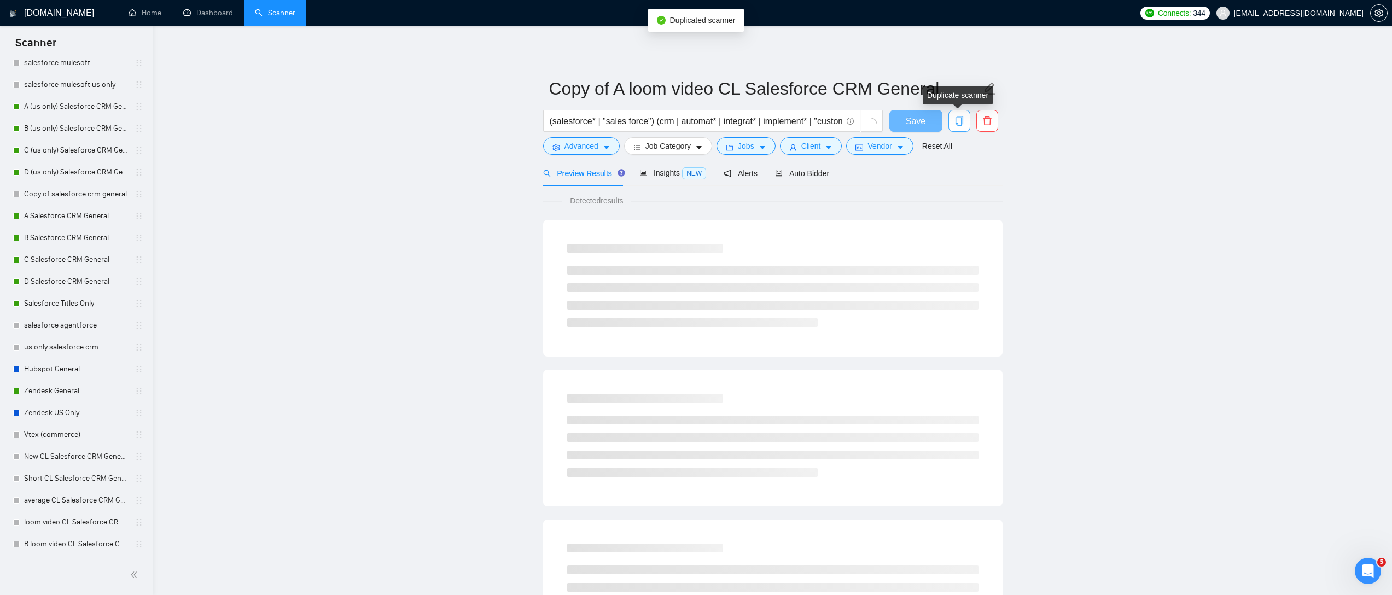
click at [959, 122] on icon "copy" at bounding box center [959, 121] width 10 height 10
click at [951, 176] on span "Yes" at bounding box center [944, 176] width 13 height 12
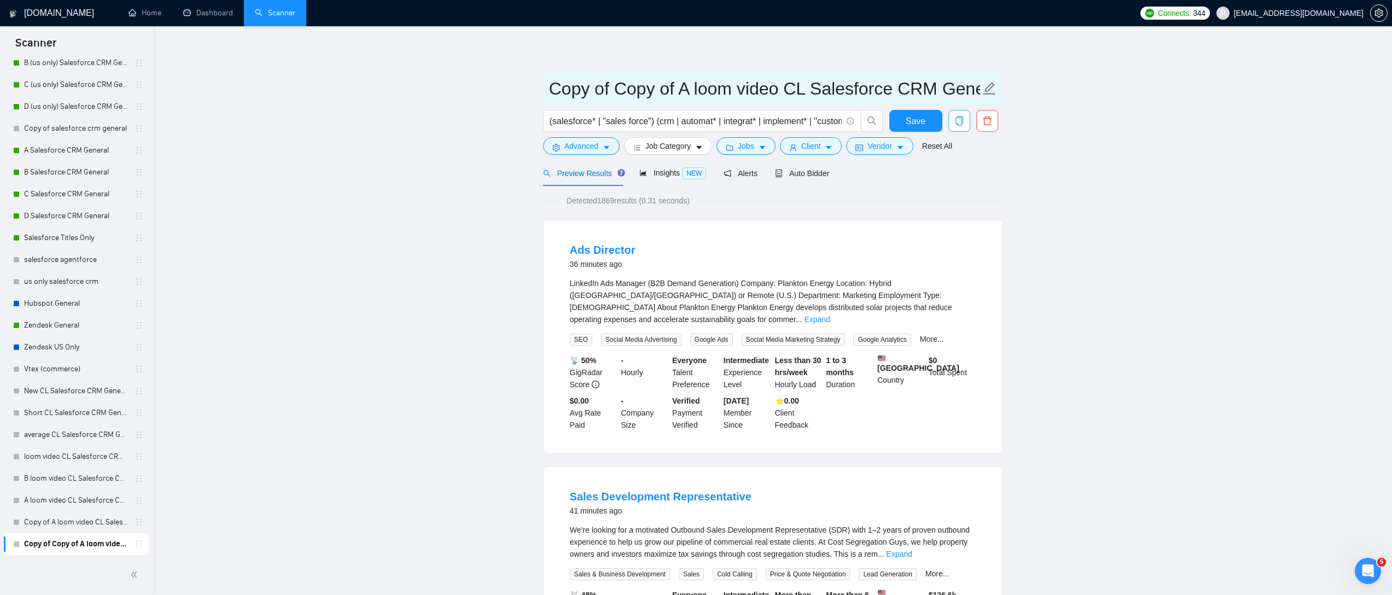
drag, startPoint x: 691, startPoint y: 88, endPoint x: 506, endPoint y: 77, distance: 185.2
type input "D loom video CL Salesforce CRM General"
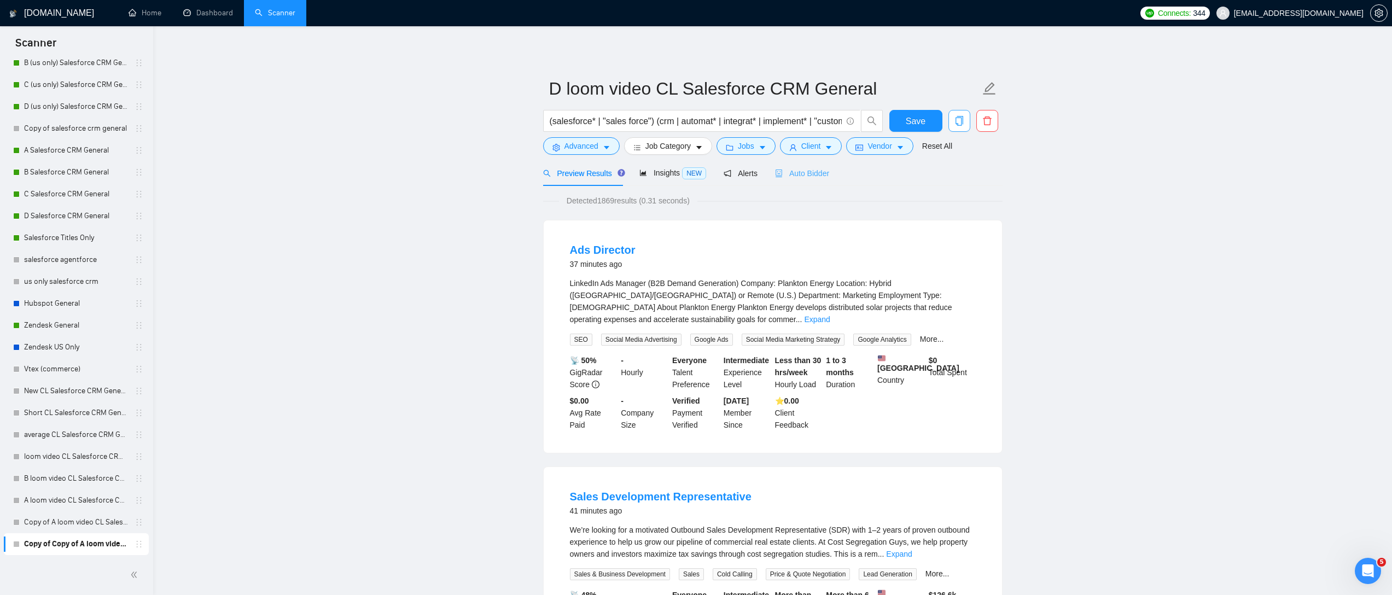
click at [829, 180] on div "Auto Bidder" at bounding box center [802, 173] width 54 height 26
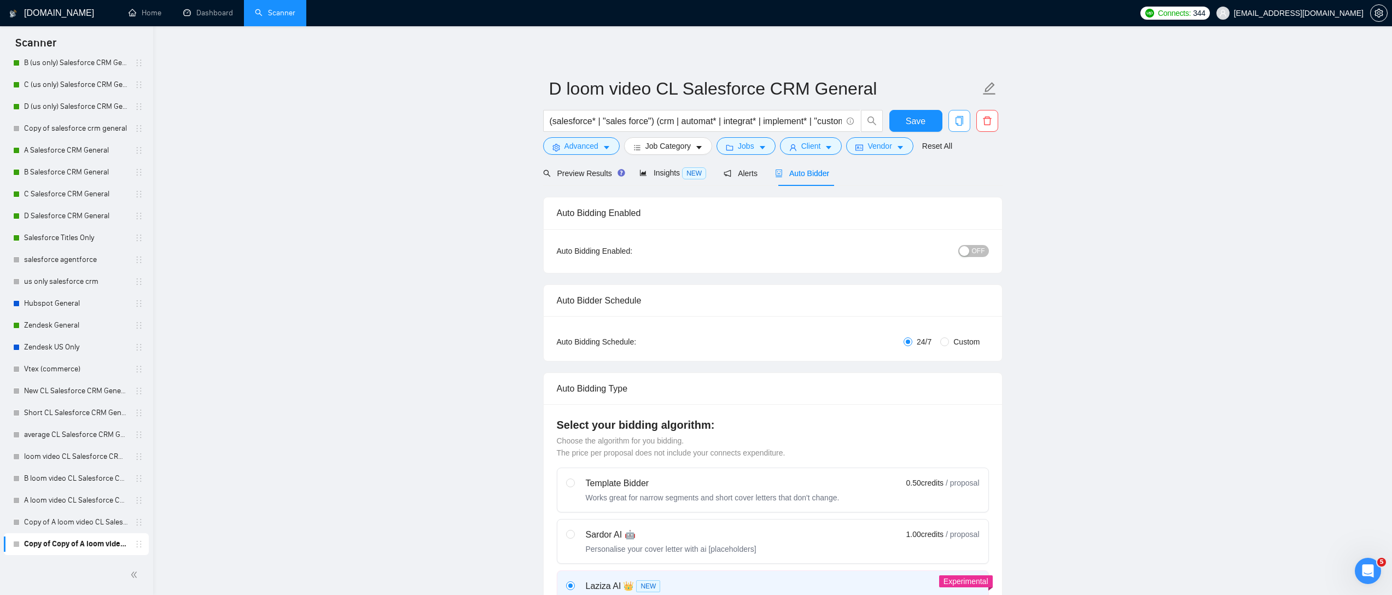
radio input "false"
radio input "true"
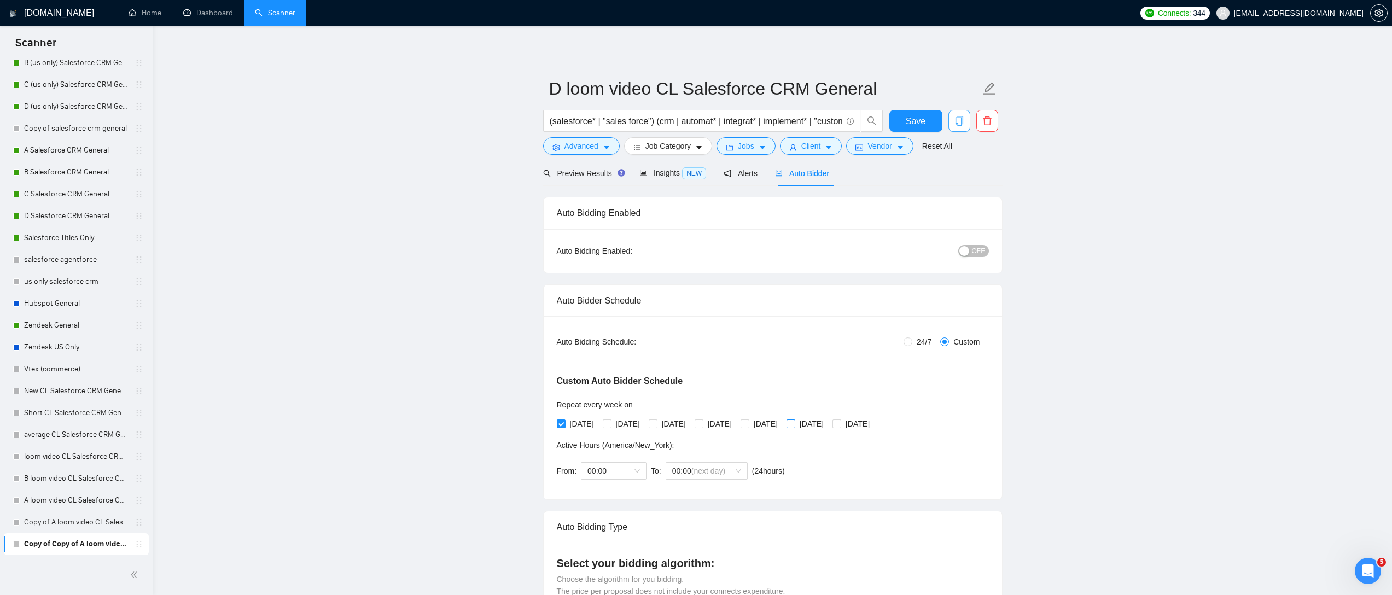
click at [795, 424] on span at bounding box center [790, 423] width 9 height 9
click at [794, 424] on input "[DATE]" at bounding box center [790, 423] width 8 height 8
checkbox input "true"
click at [874, 424] on span "[DATE]" at bounding box center [857, 424] width 33 height 12
click at [840, 424] on input "[DATE]" at bounding box center [836, 423] width 8 height 8
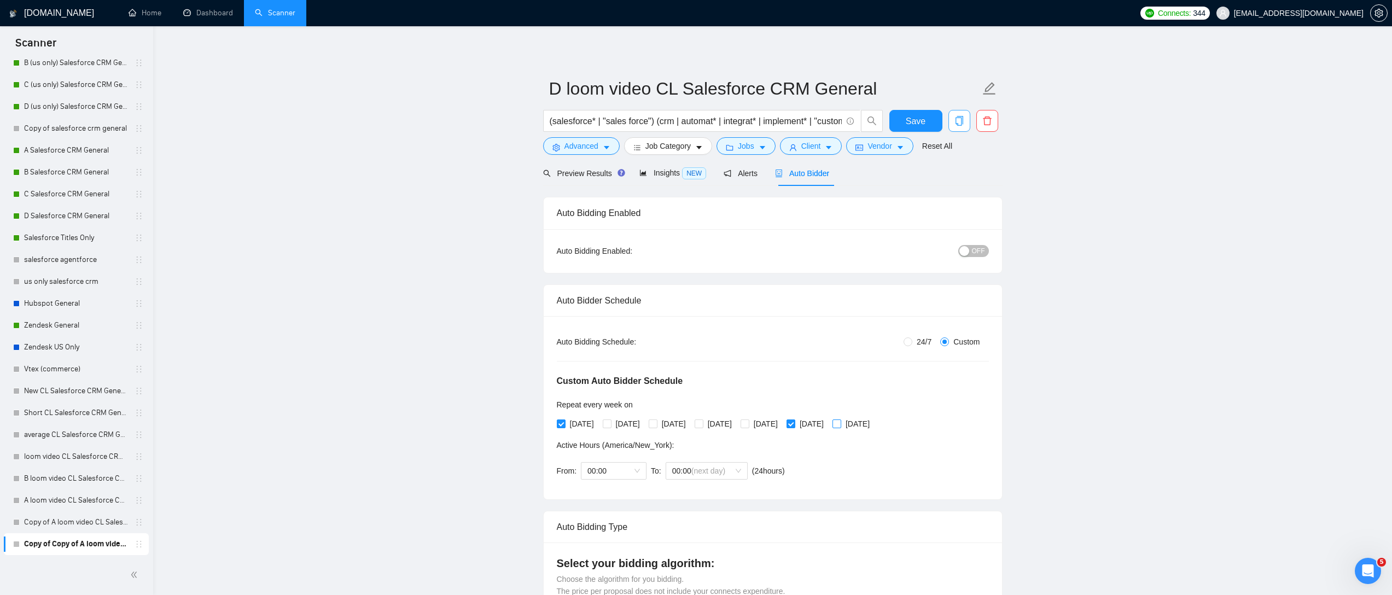
checkbox input "true"
click at [576, 425] on span "[DATE]" at bounding box center [581, 424] width 33 height 12
click at [564, 425] on input "[DATE]" at bounding box center [561, 423] width 8 height 8
checkbox input "false"
click at [915, 119] on span "Save" at bounding box center [916, 121] width 20 height 14
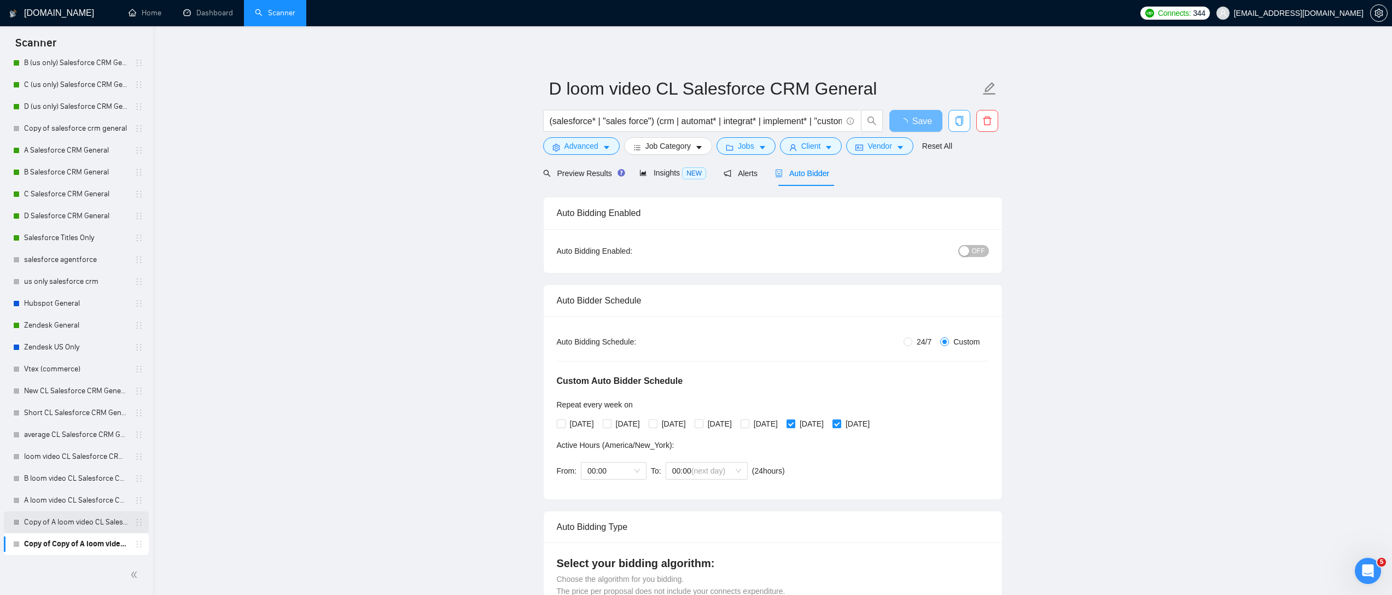
click at [52, 524] on link "Copy of A loom video CL Salesforce CRM General" at bounding box center [76, 522] width 104 height 22
click at [59, 521] on link "Copy of A loom video CL Salesforce CRM General" at bounding box center [76, 522] width 104 height 22
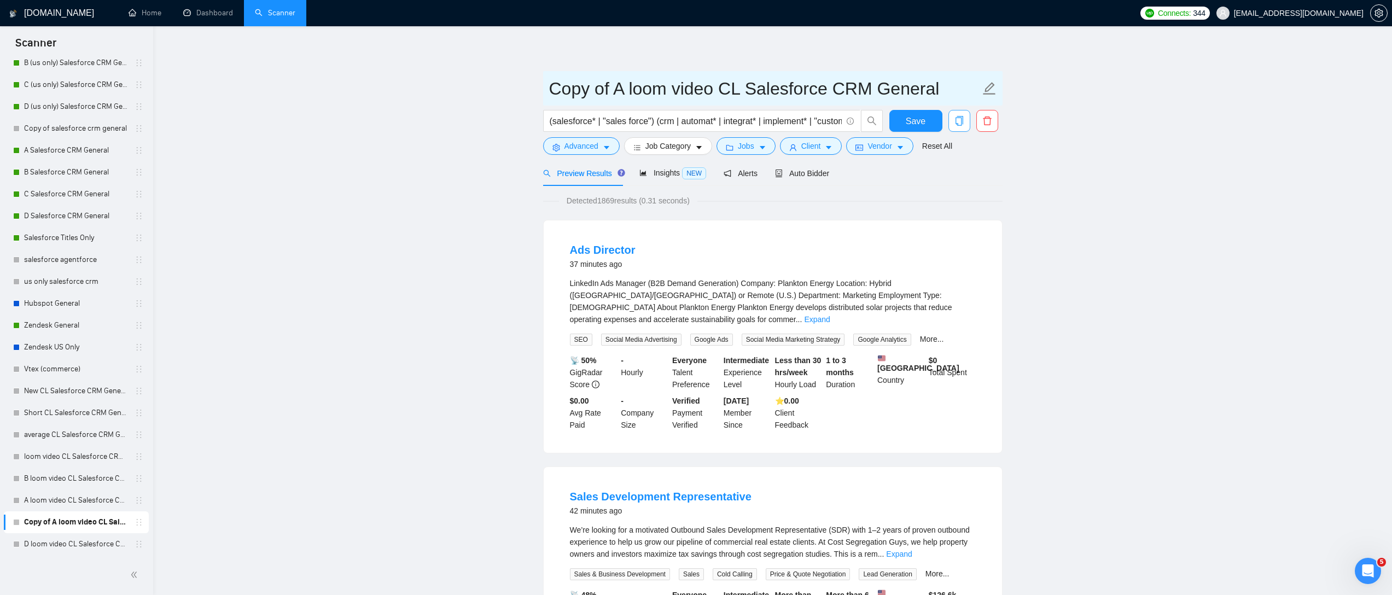
drag, startPoint x: 555, startPoint y: 89, endPoint x: 522, endPoint y: 89, distance: 32.8
type input "C loom video CL Salesforce CRM General"
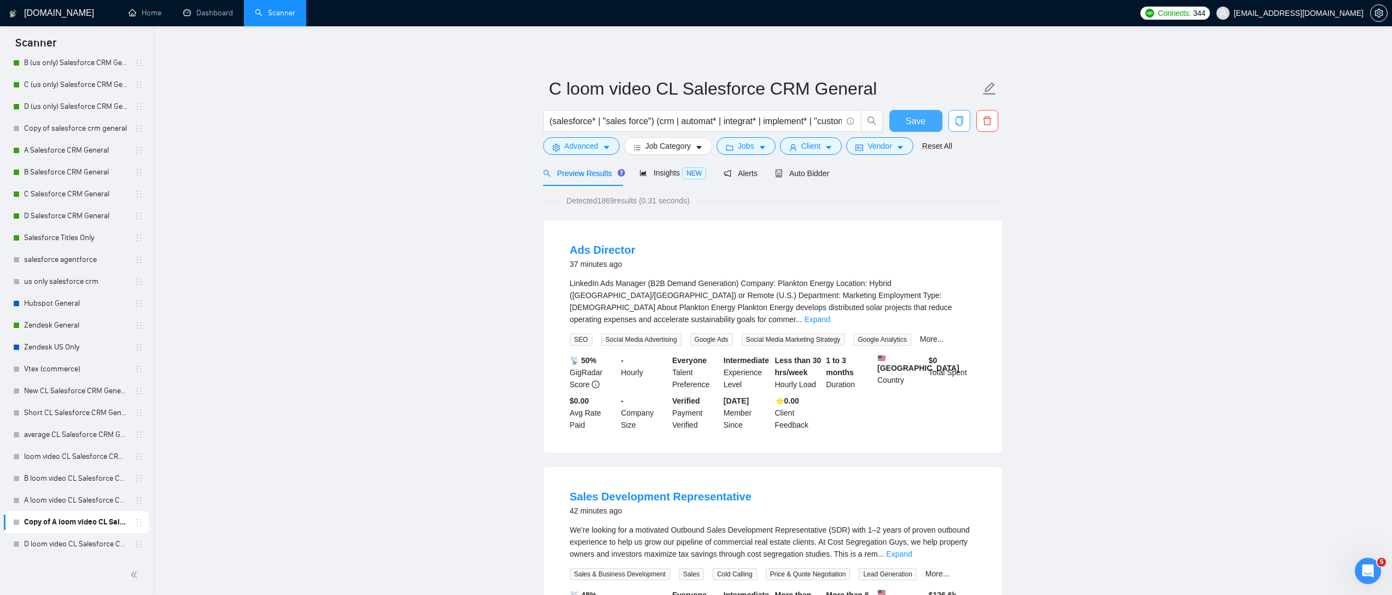
click at [926, 120] on button "Save" at bounding box center [915, 121] width 53 height 22
click at [798, 176] on span "Auto Bidder" at bounding box center [802, 173] width 54 height 9
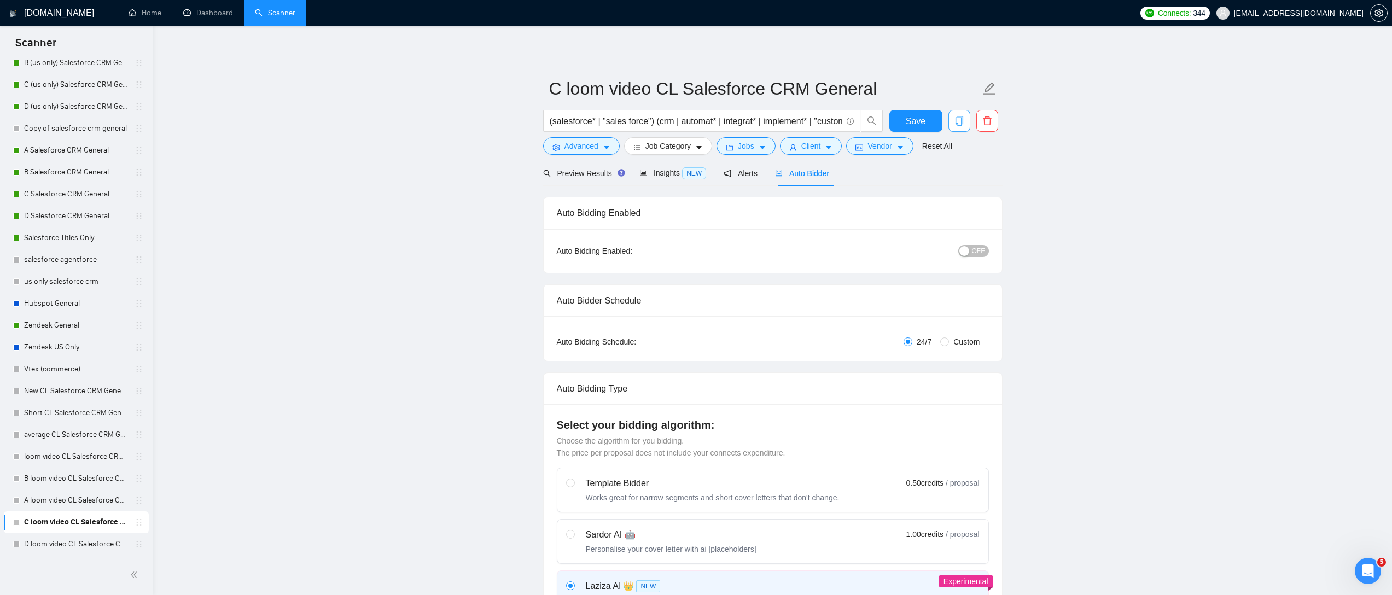
radio input "false"
radio input "true"
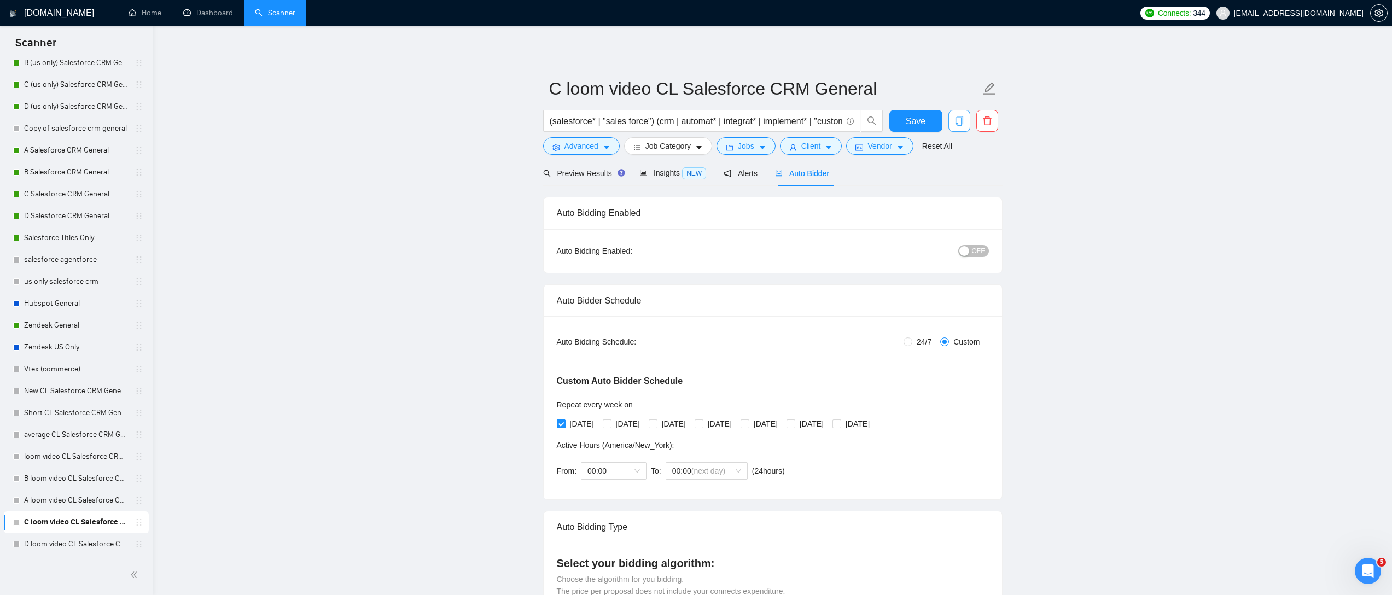
click at [577, 425] on span "[DATE]" at bounding box center [581, 424] width 33 height 12
click at [564, 425] on input "[DATE]" at bounding box center [561, 423] width 8 height 8
checkbox input "false"
click at [690, 423] on span "[DATE]" at bounding box center [673, 424] width 33 height 12
click at [656, 423] on input "[DATE]" at bounding box center [653, 423] width 8 height 8
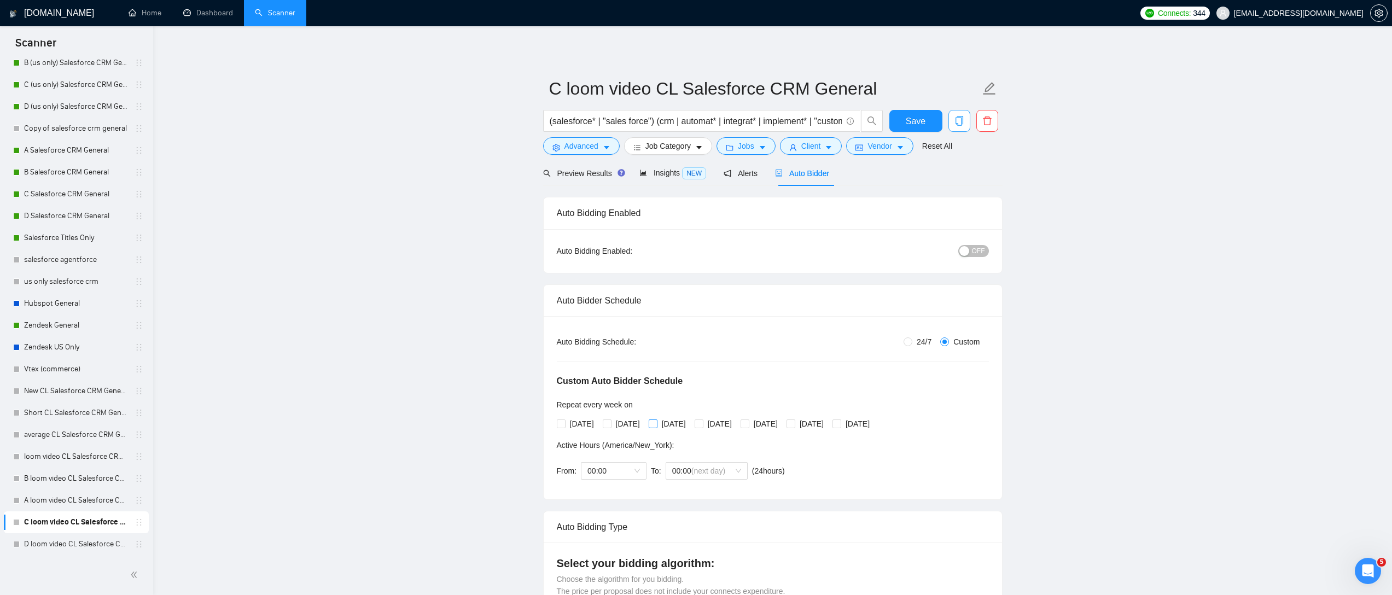
checkbox input "true"
click at [736, 422] on span "[DATE]" at bounding box center [719, 424] width 33 height 12
click at [702, 422] on input "[DATE]" at bounding box center [698, 423] width 8 height 8
checkbox input "true"
click at [782, 422] on span "[DATE]" at bounding box center [765, 424] width 33 height 12
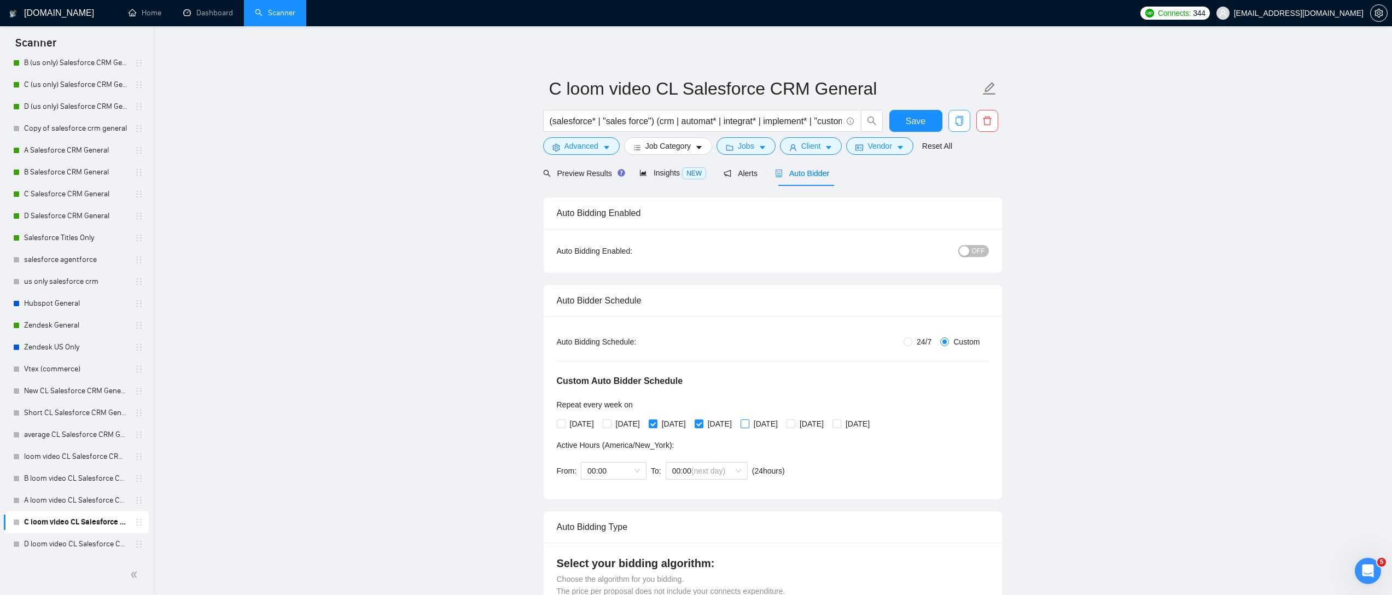
click at [748, 422] on input "[DATE]" at bounding box center [744, 423] width 8 height 8
checkbox input "true"
click at [683, 425] on span "[DATE]" at bounding box center [673, 424] width 33 height 12
click at [656, 425] on input "[DATE]" at bounding box center [653, 423] width 8 height 8
checkbox input "false"
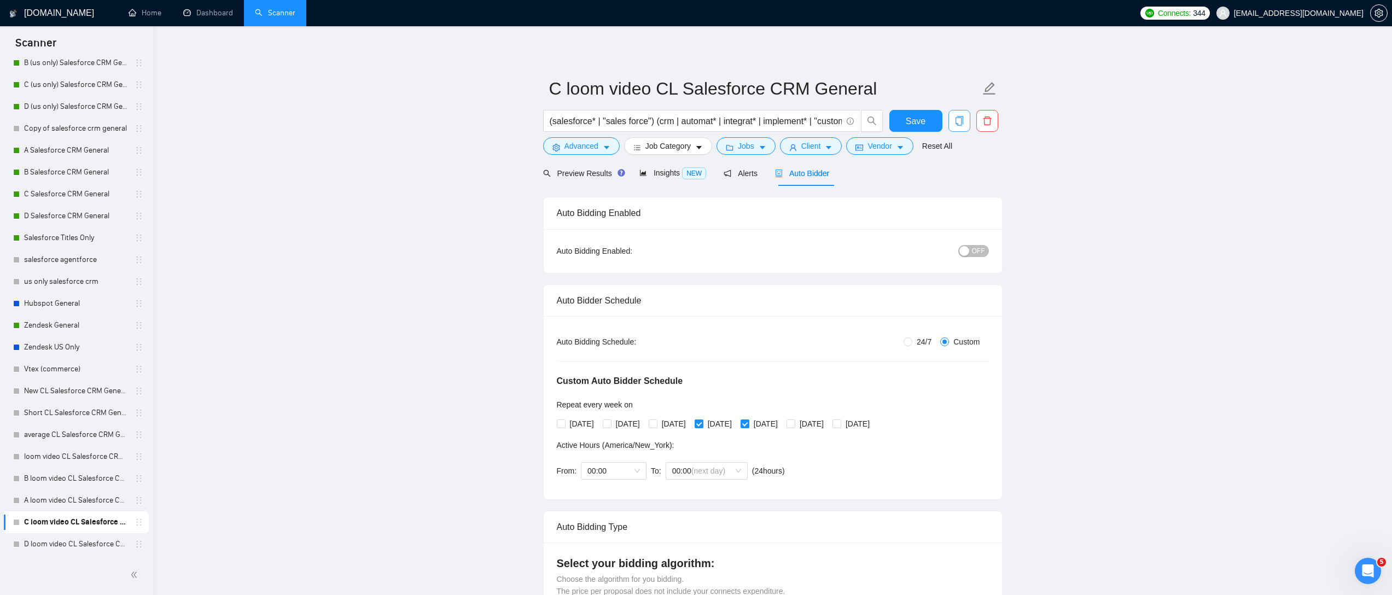
click at [972, 253] on span "OFF" at bounding box center [978, 251] width 13 height 12
click at [908, 118] on span "Save" at bounding box center [916, 121] width 20 height 14
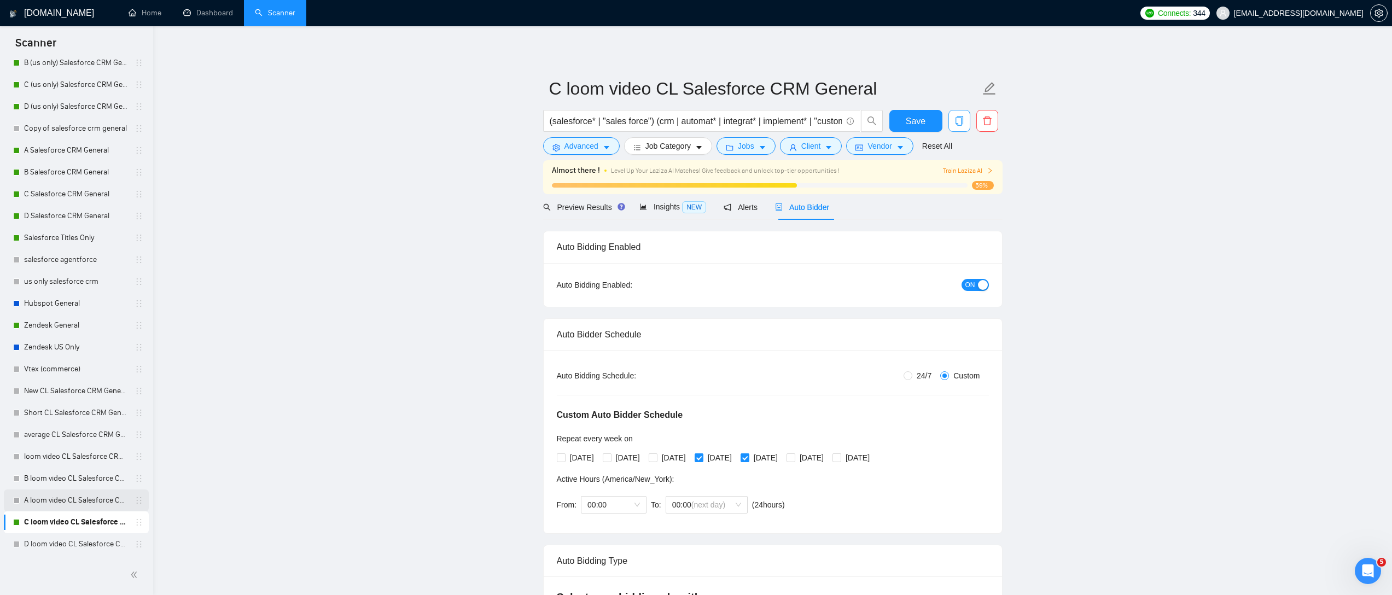
click at [85, 507] on link "A loom video CL Salesforce CRM General" at bounding box center [76, 500] width 104 height 22
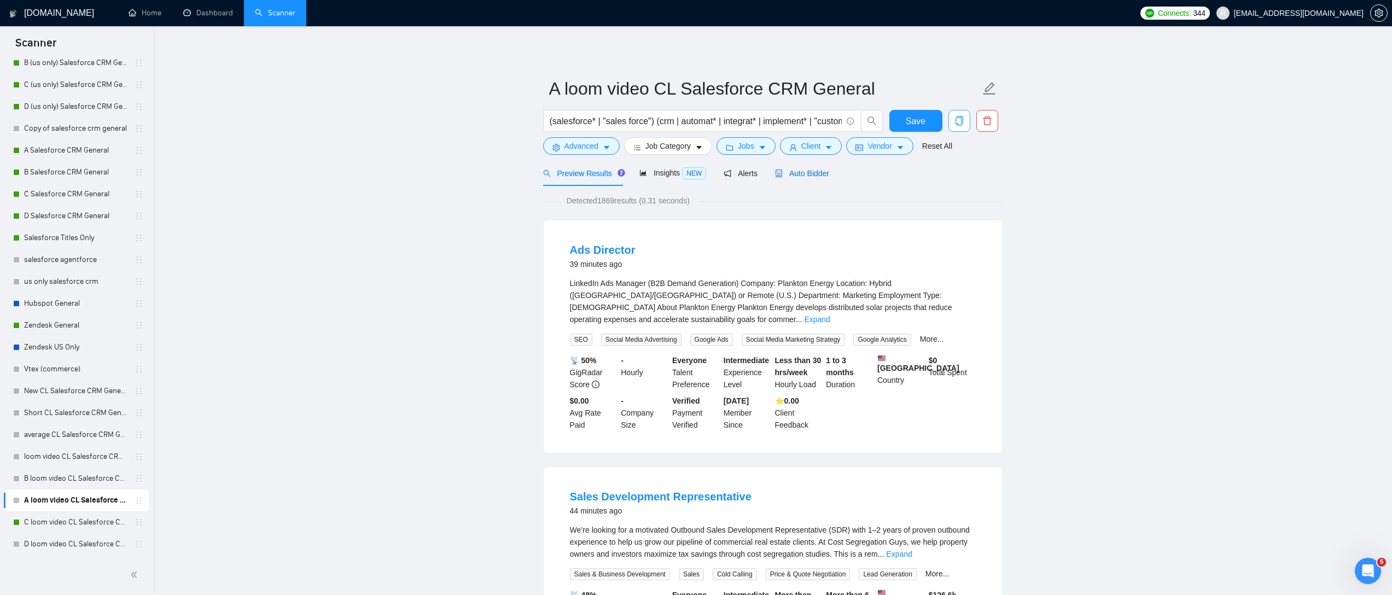
click at [822, 174] on span "Auto Bidder" at bounding box center [802, 173] width 54 height 9
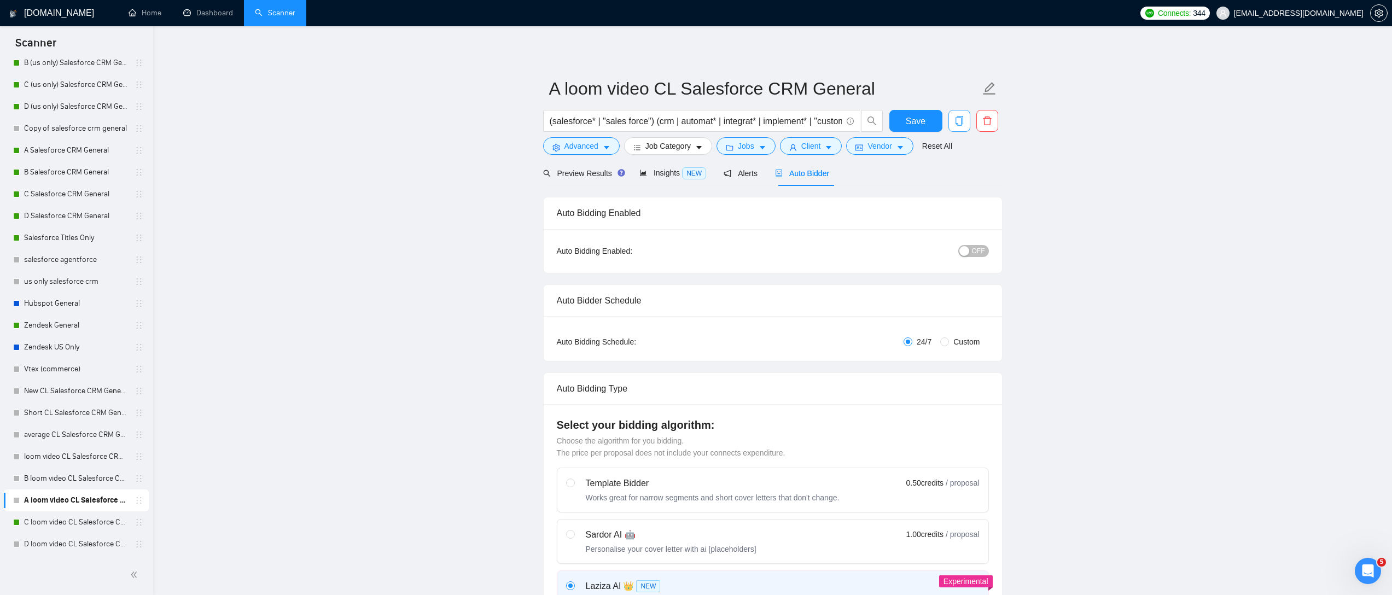
radio input "false"
radio input "true"
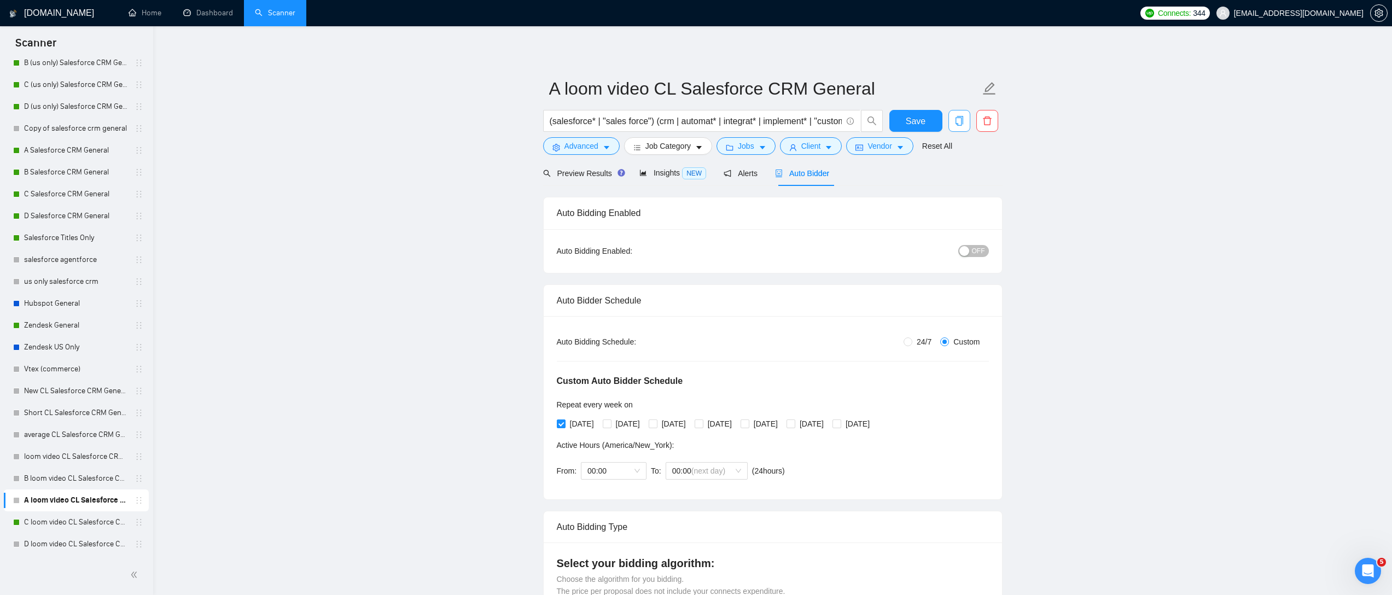
click at [971, 257] on div "OFF" at bounding box center [916, 250] width 144 height 17
click at [972, 252] on span "OFF" at bounding box center [978, 251] width 13 height 12
click at [928, 112] on button "Save" at bounding box center [915, 121] width 53 height 22
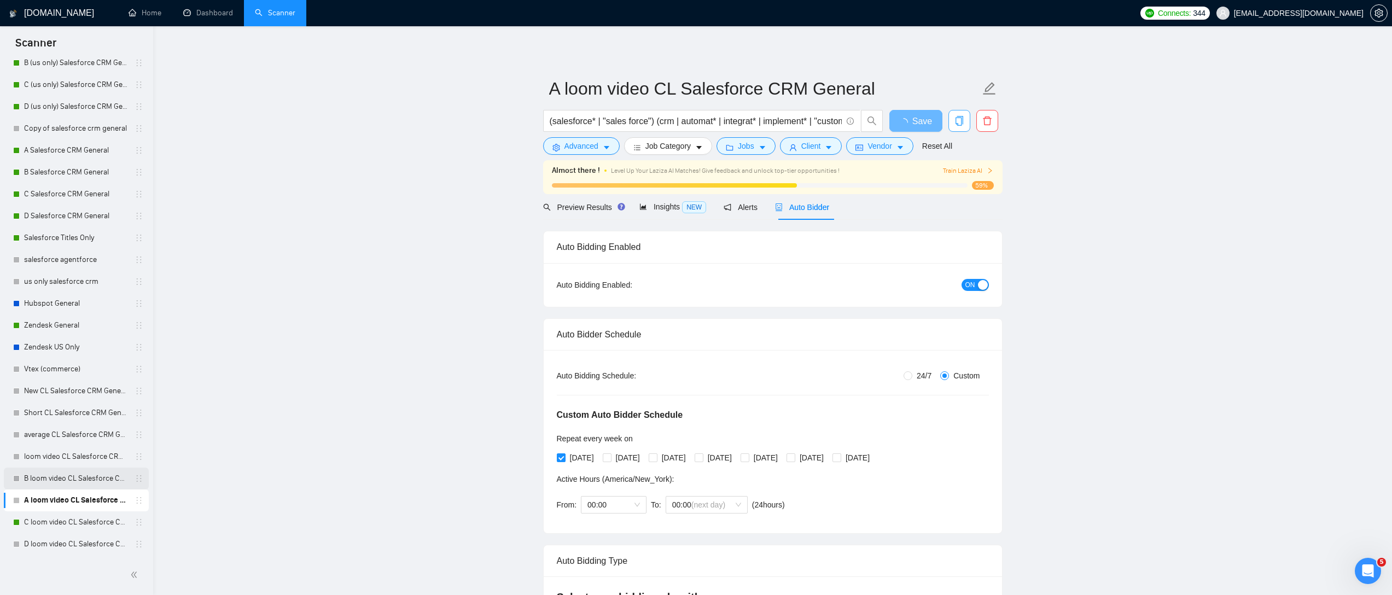
click at [57, 474] on link "B loom video CL Salesforce CRM General" at bounding box center [76, 479] width 104 height 22
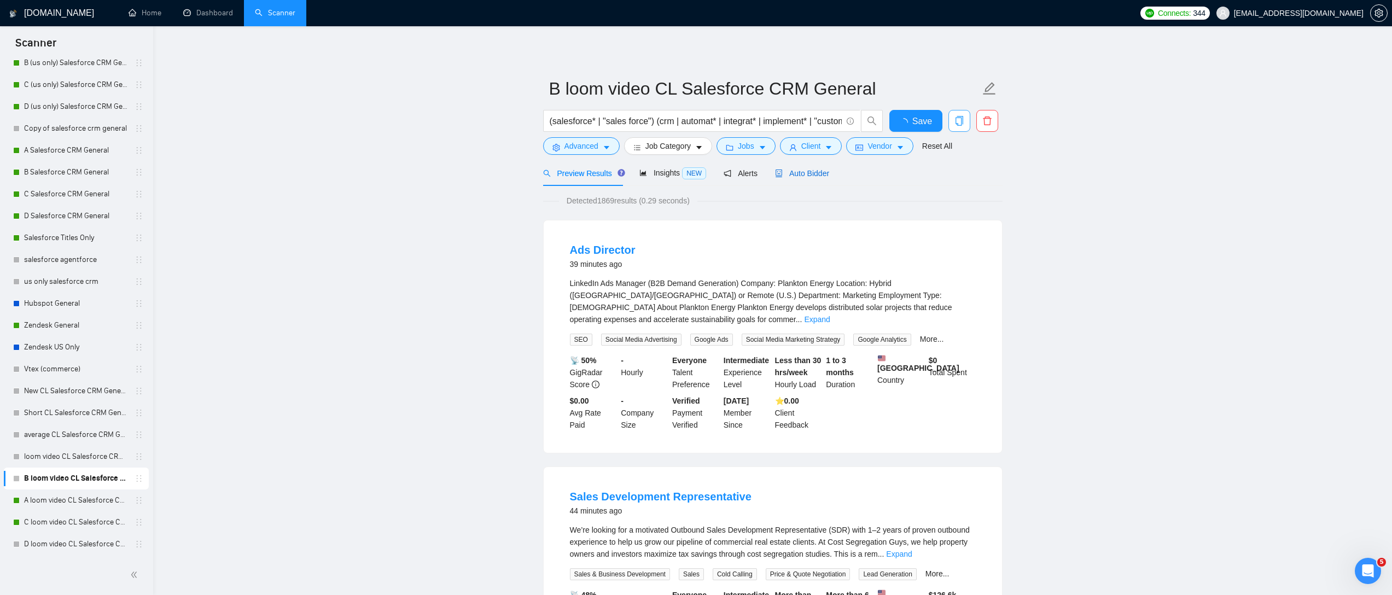
click at [825, 177] on span "Auto Bidder" at bounding box center [802, 173] width 54 height 9
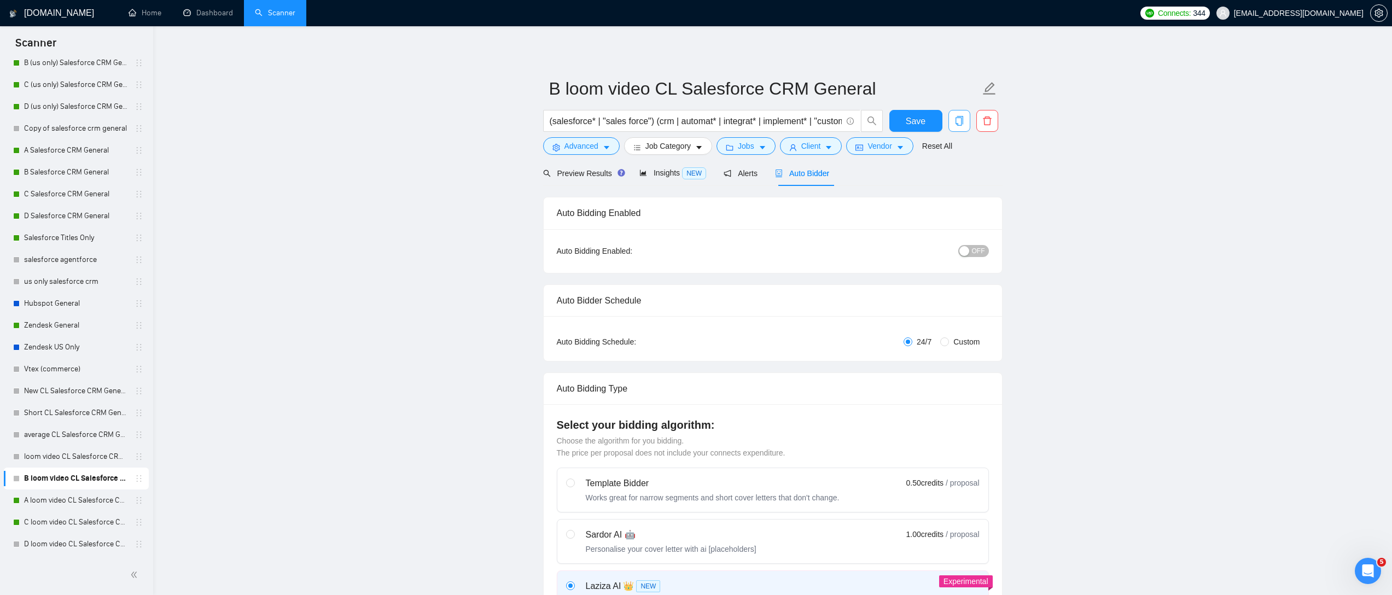
radio input "false"
radio input "true"
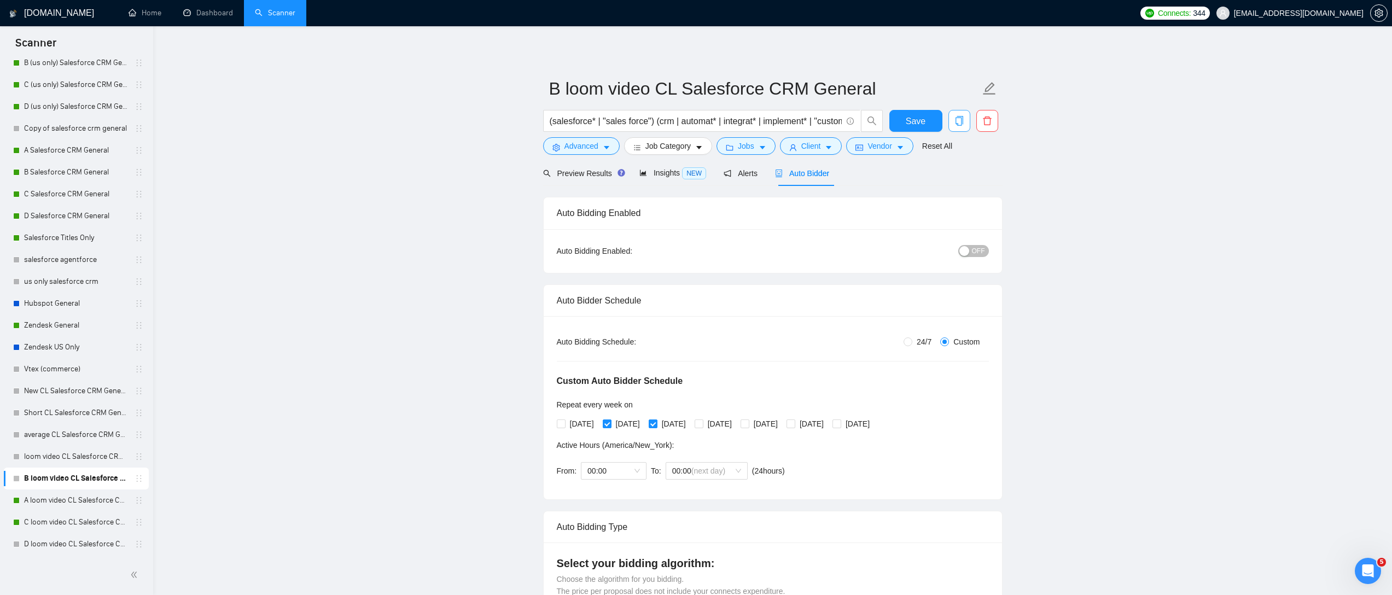
click at [969, 253] on div "button" at bounding box center [964, 251] width 10 height 10
click at [906, 115] on span "Save" at bounding box center [916, 121] width 20 height 14
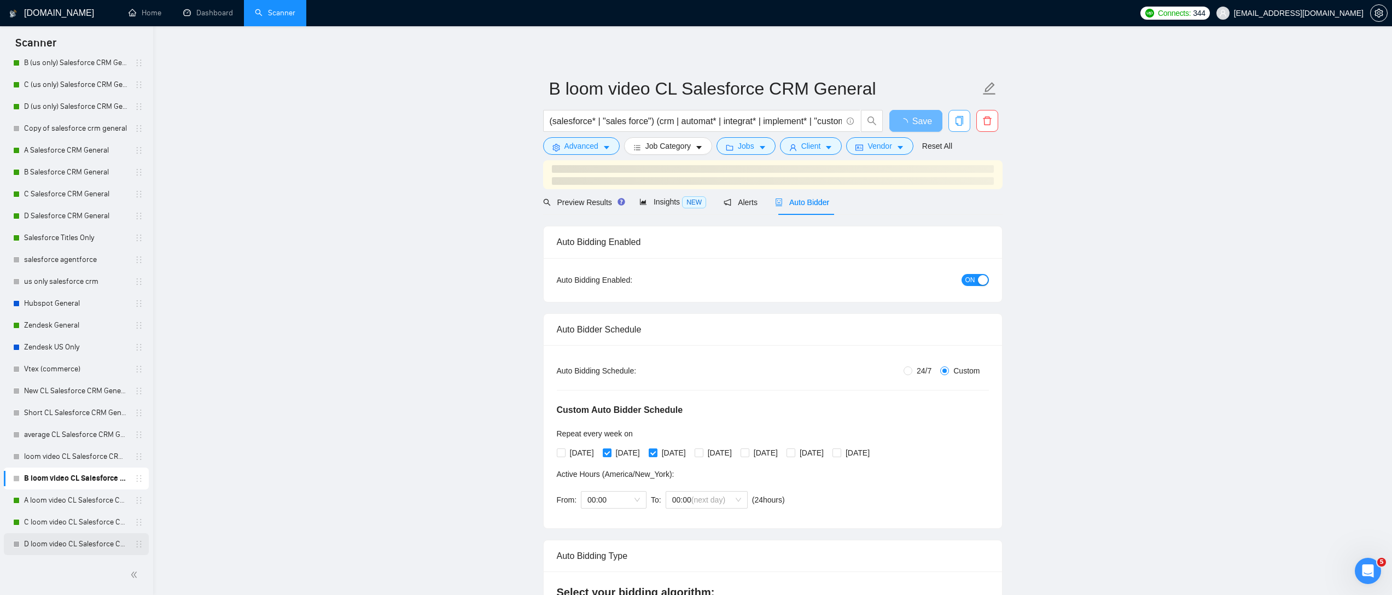
click at [74, 548] on link "D loom video CL Salesforce CRM General" at bounding box center [76, 544] width 104 height 22
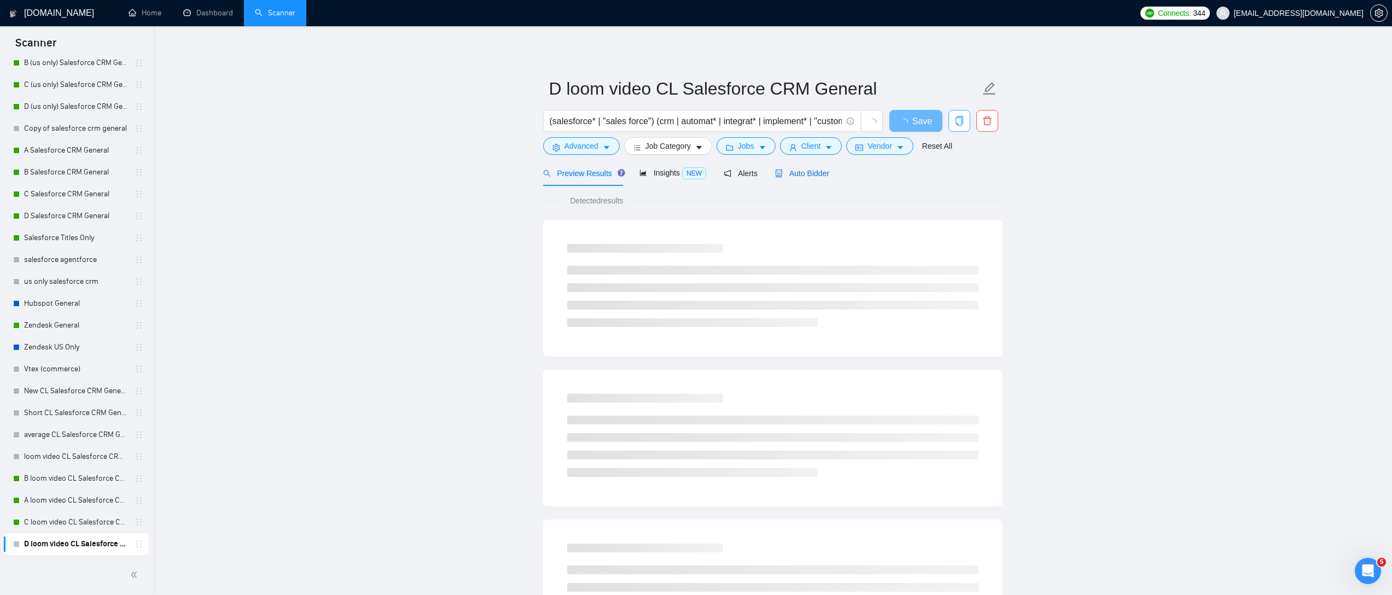
click at [815, 169] on span "Auto Bidder" at bounding box center [802, 173] width 54 height 9
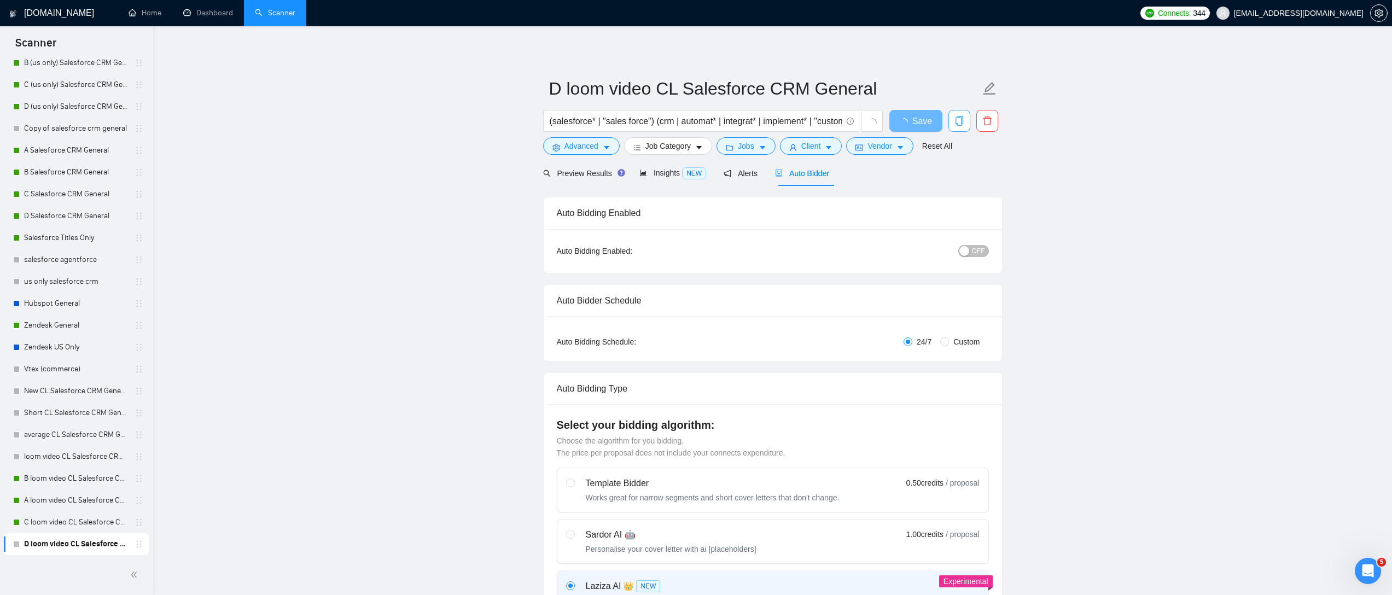
radio input "false"
radio input "true"
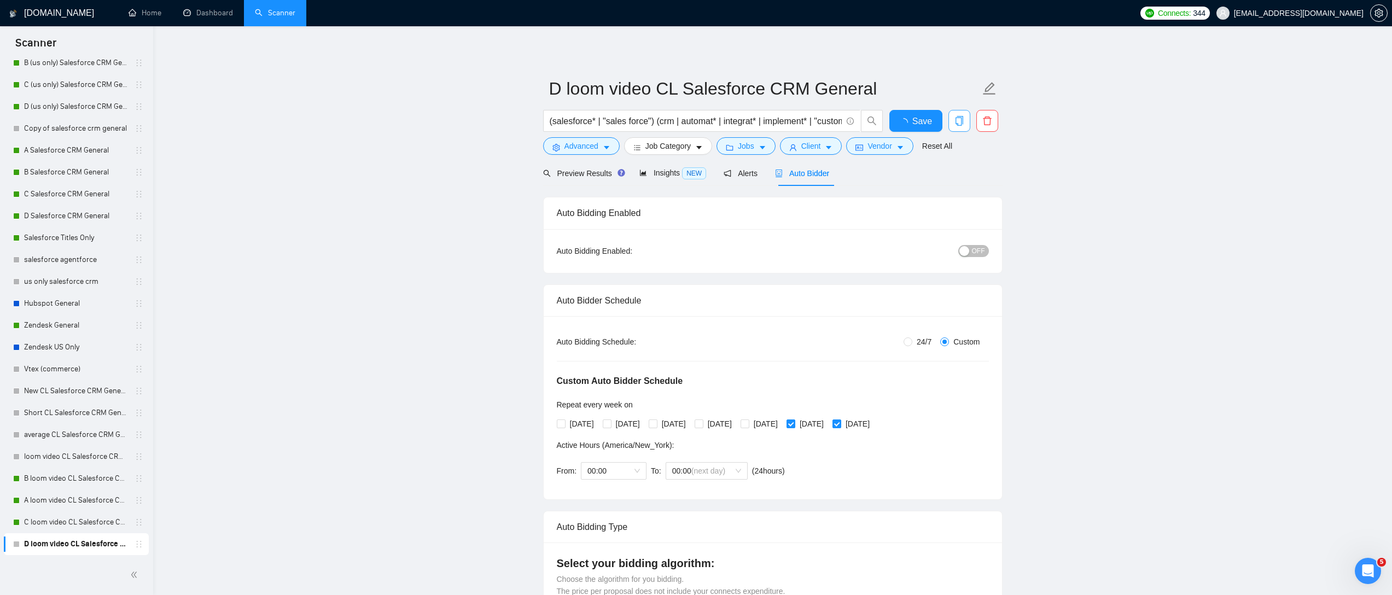
click at [972, 253] on span "OFF" at bounding box center [978, 251] width 13 height 12
click at [927, 117] on button "Save" at bounding box center [915, 121] width 53 height 22
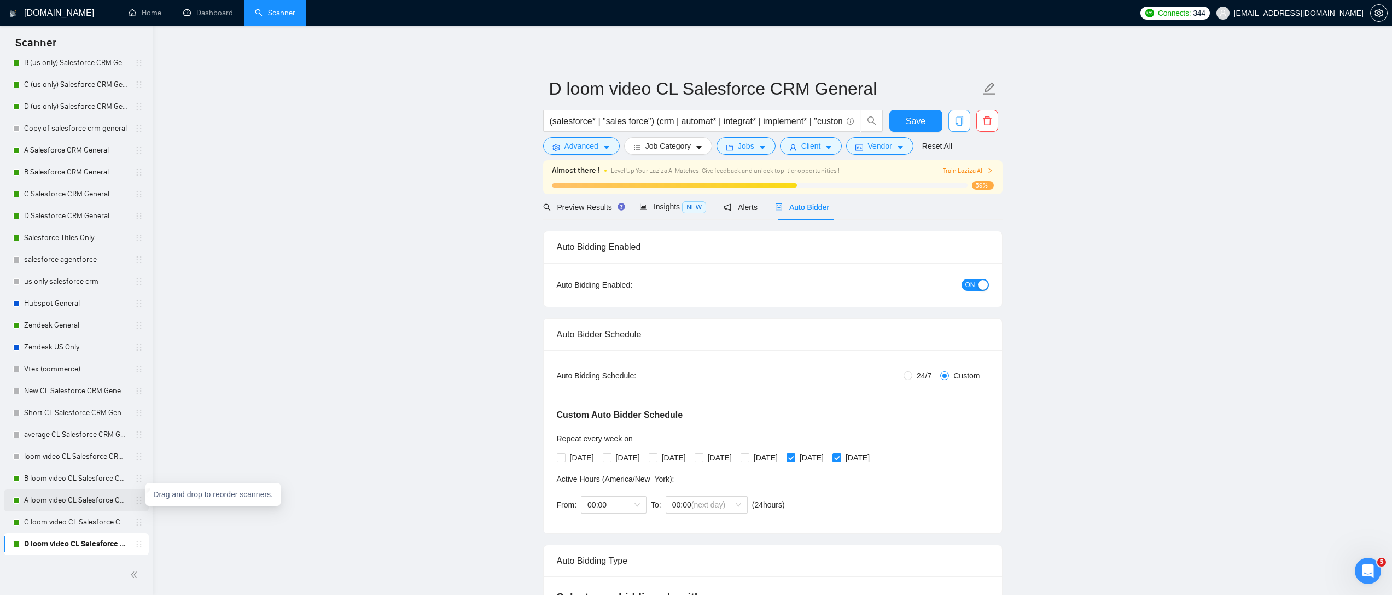
click at [135, 500] on icon "holder" at bounding box center [139, 500] width 9 height 9
drag, startPoint x: 131, startPoint y: 547, endPoint x: 131, endPoint y: 504, distance: 43.7
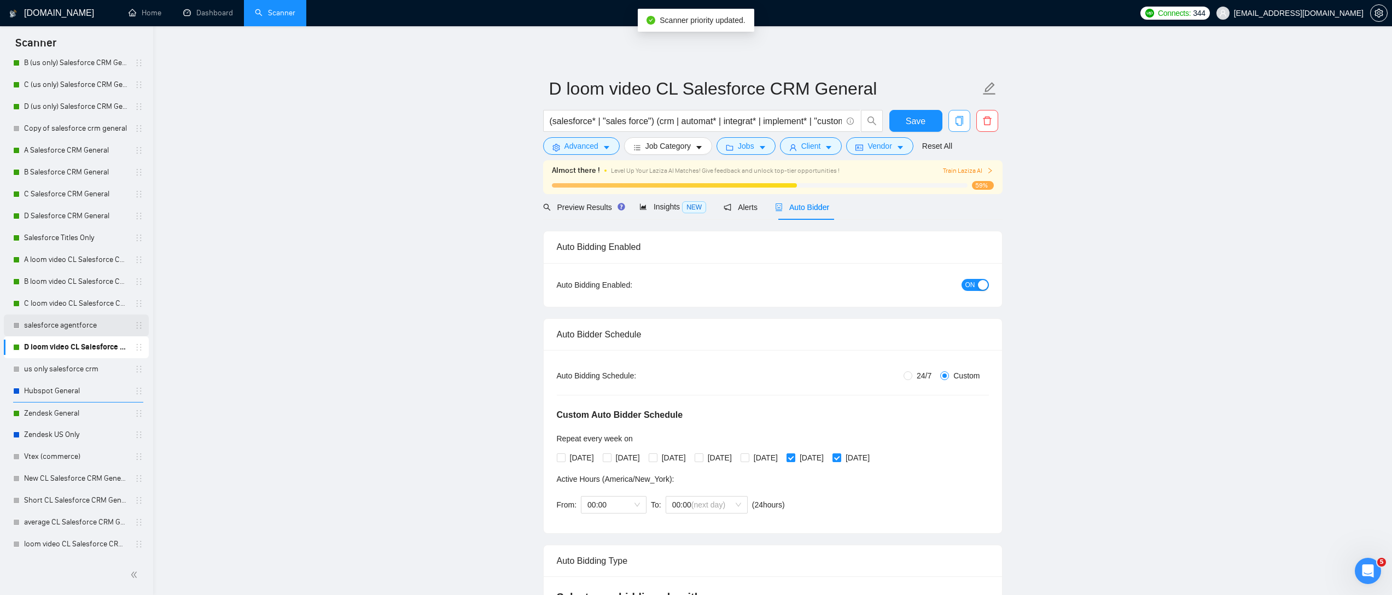
drag, startPoint x: 132, startPoint y: 342, endPoint x: 132, endPoint y: 330, distance: 12.6
drag, startPoint x: 133, startPoint y: 346, endPoint x: 139, endPoint y: 25, distance: 321.0
